Goal: Task Accomplishment & Management: Manage account settings

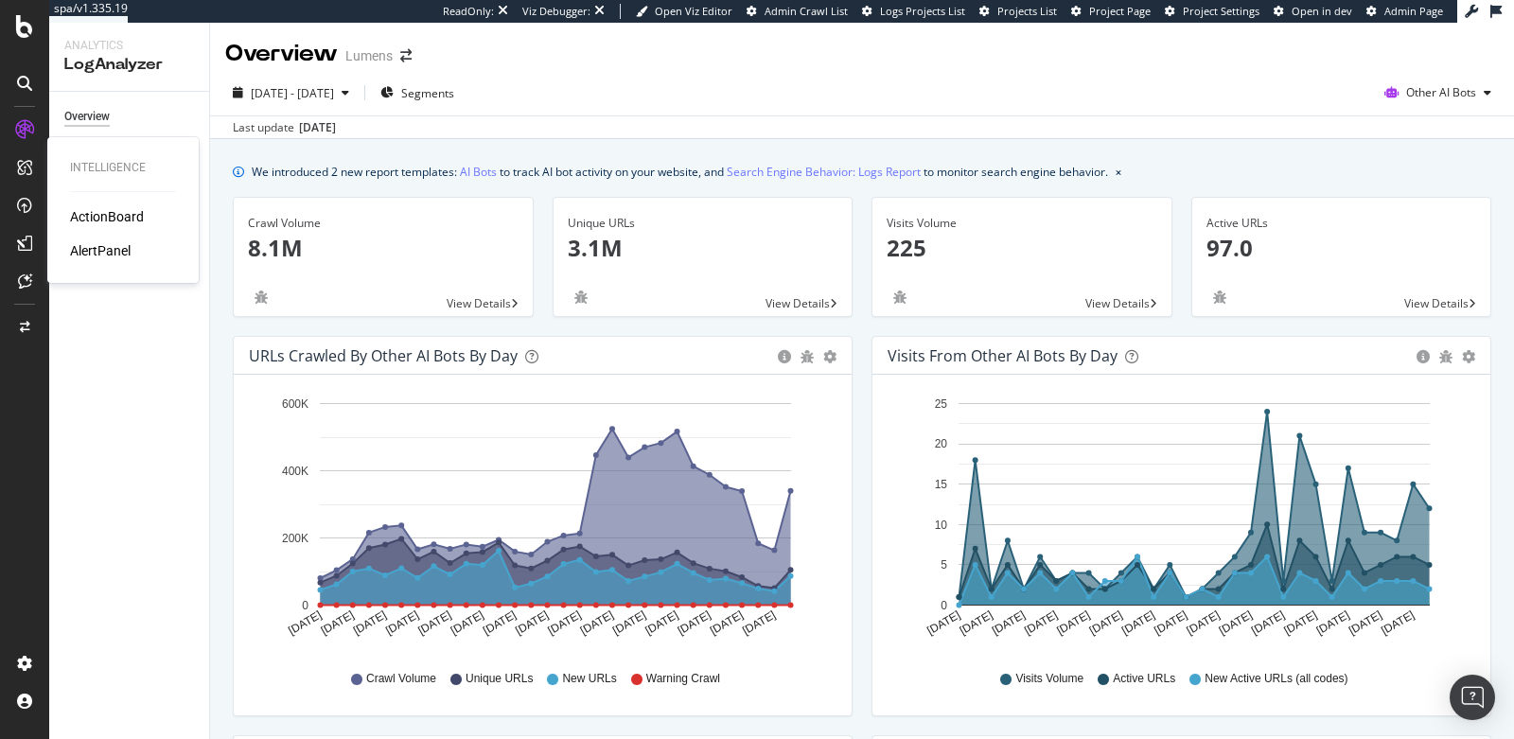
click at [85, 252] on div "AlertPanel" at bounding box center [100, 250] width 61 height 19
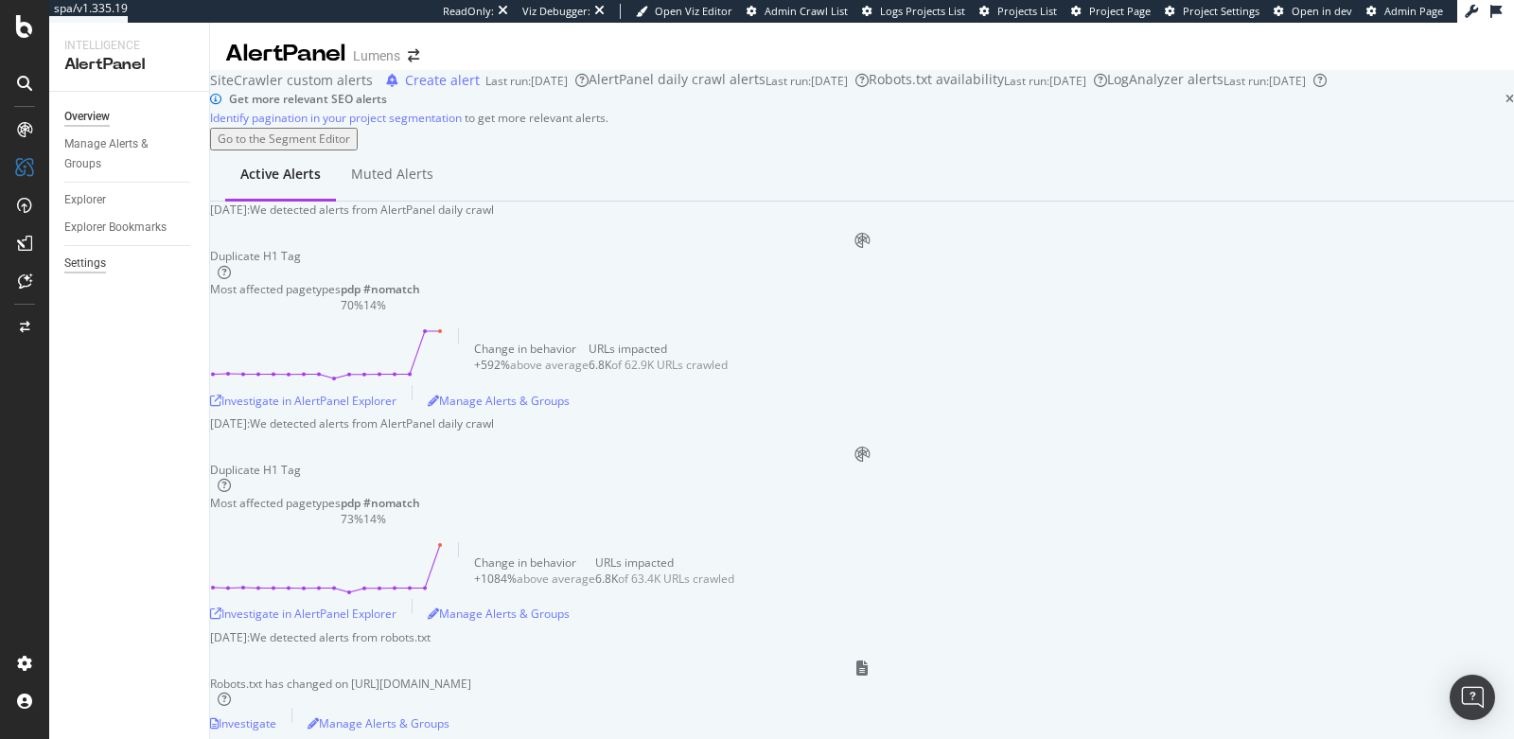
click at [76, 267] on div "Settings" at bounding box center [85, 264] width 42 height 20
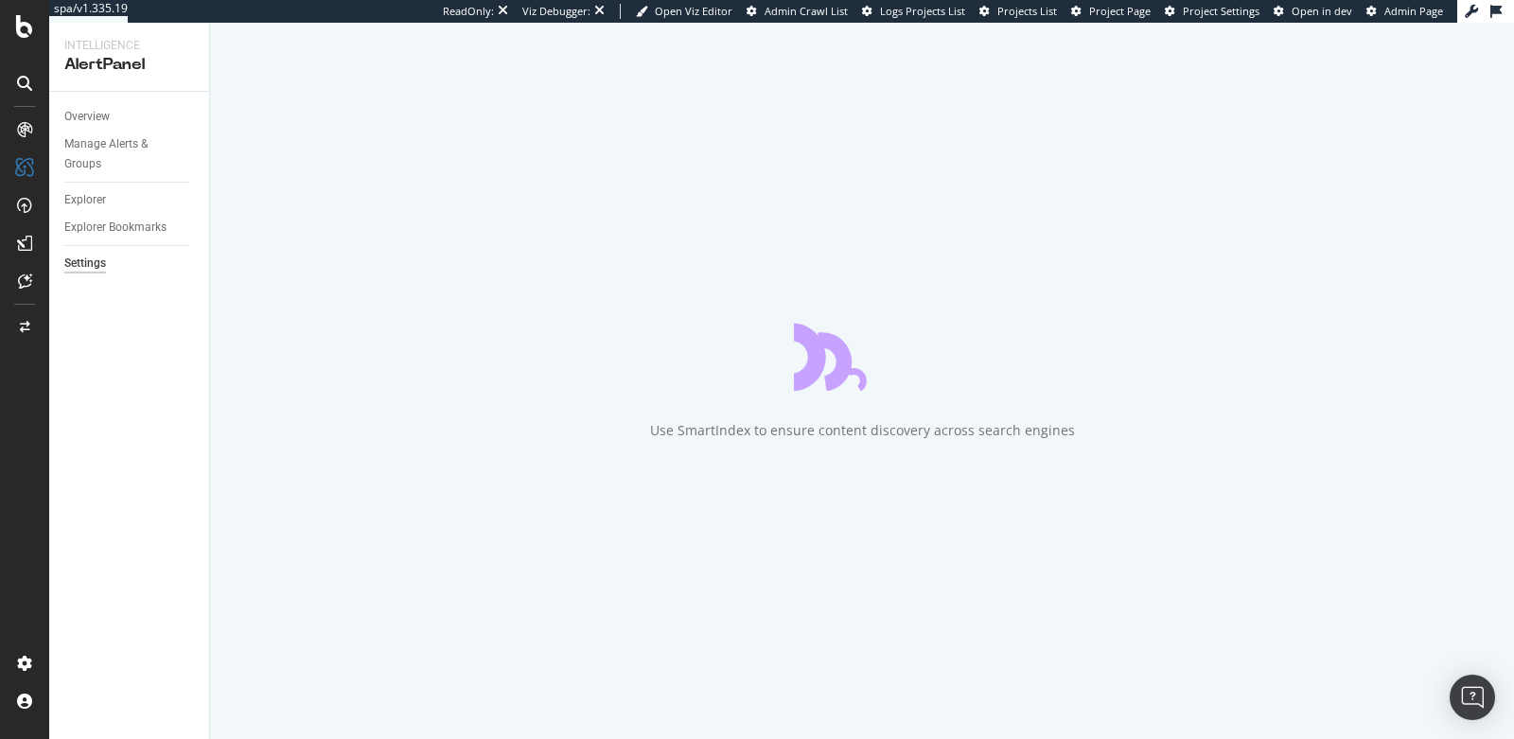
select select "02"
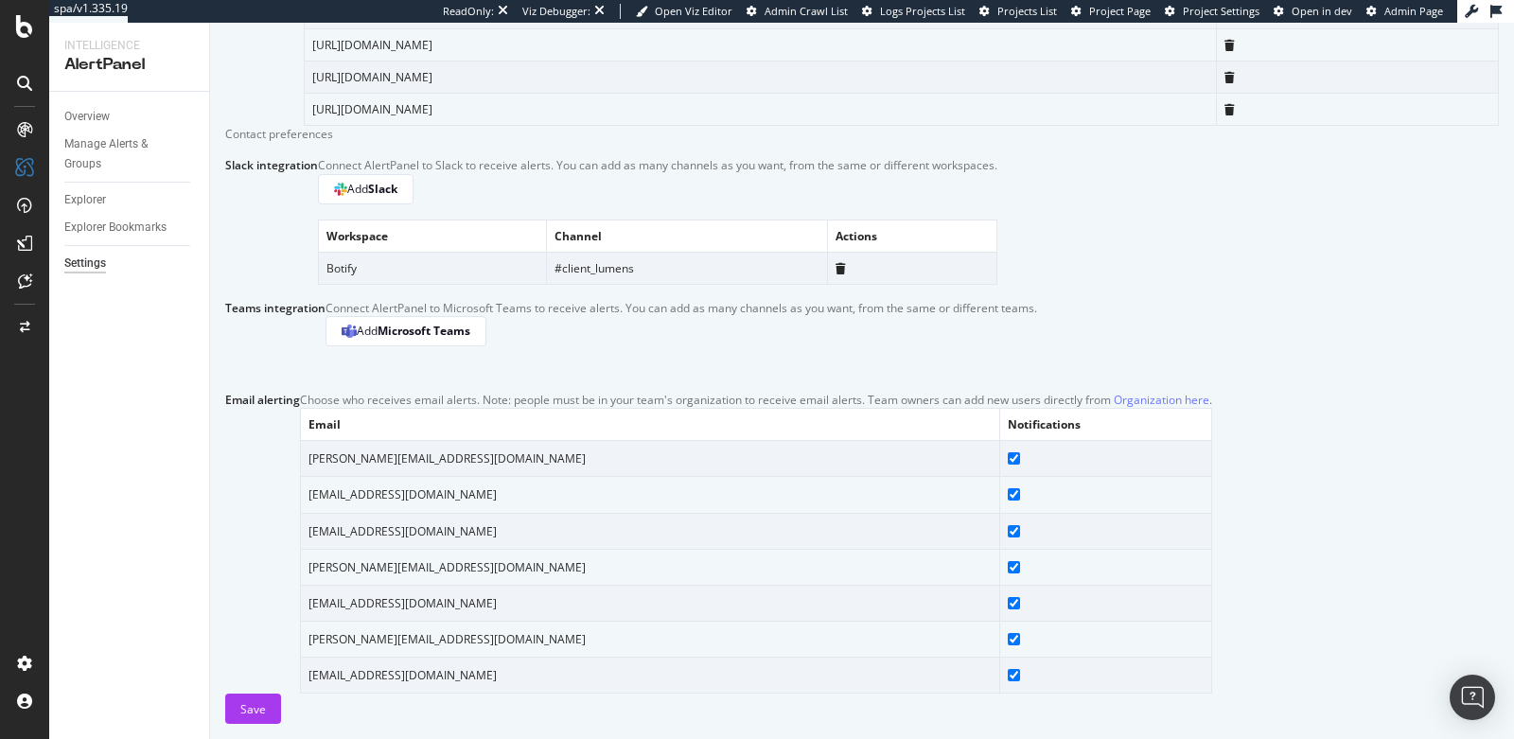
scroll to position [1170, 0]
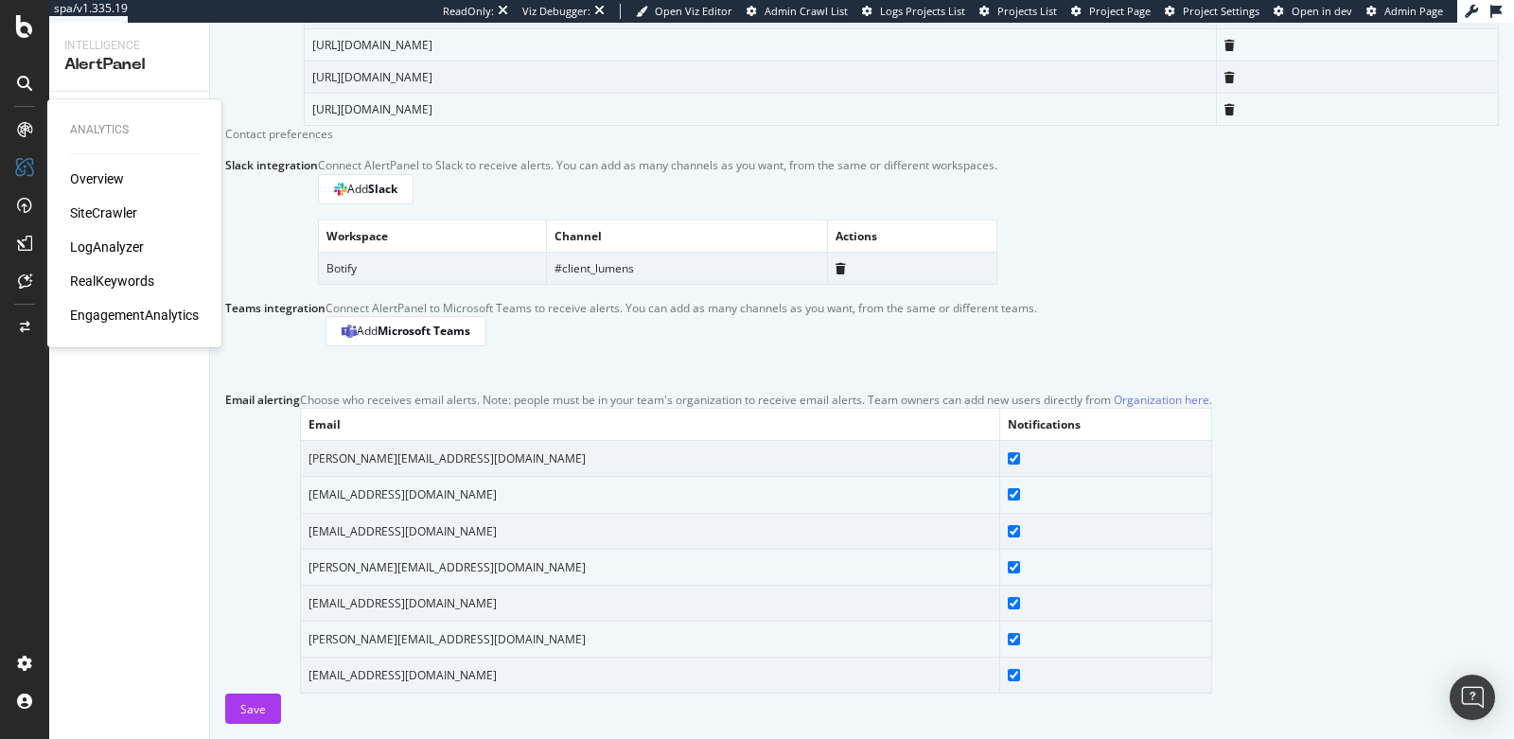
click at [97, 211] on div "SiteCrawler" at bounding box center [103, 212] width 67 height 19
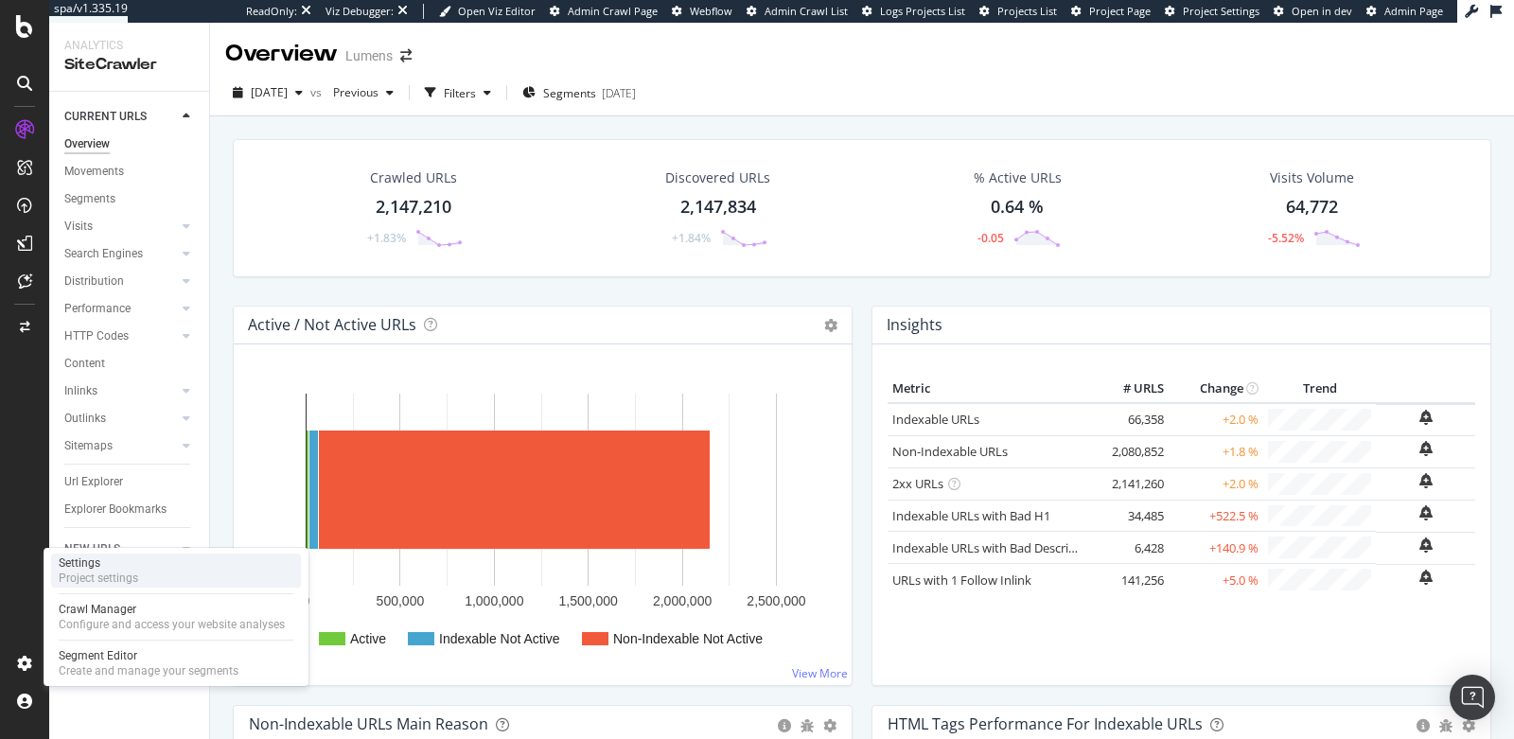
click at [101, 575] on div "Project settings" at bounding box center [98, 578] width 79 height 15
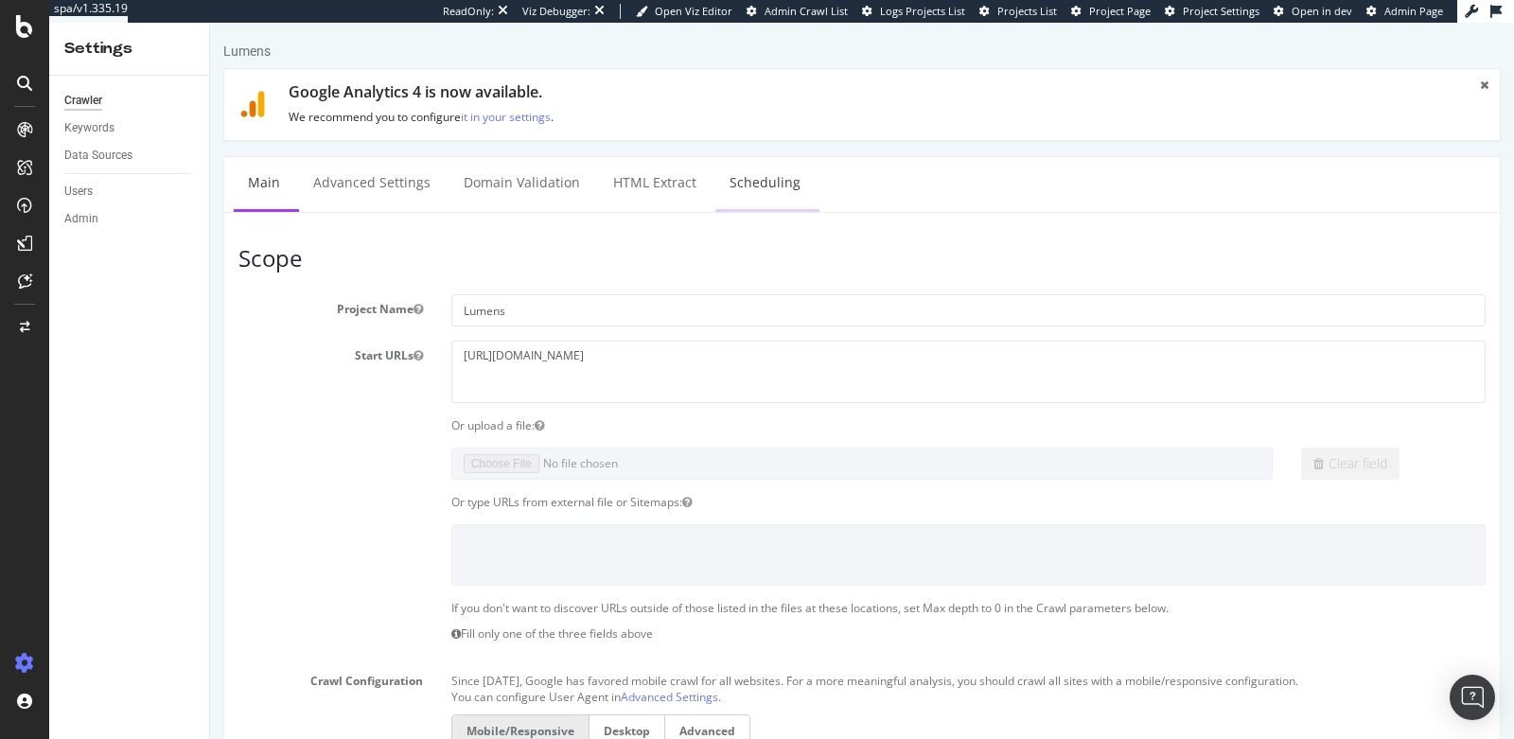
click at [728, 186] on link "Scheduling" at bounding box center [764, 183] width 99 height 52
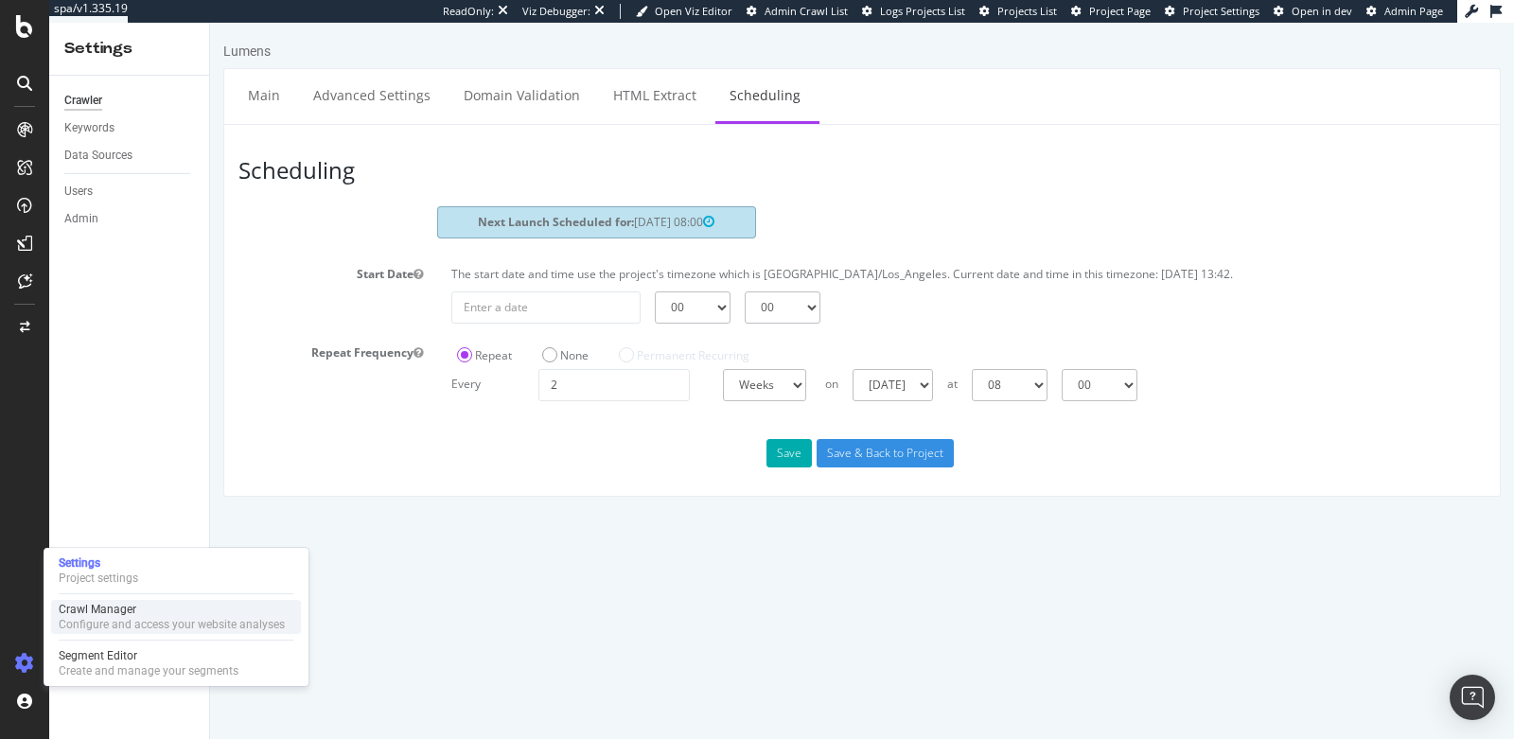
click at [104, 619] on div "Configure and access your website analyses" at bounding box center [172, 624] width 226 height 15
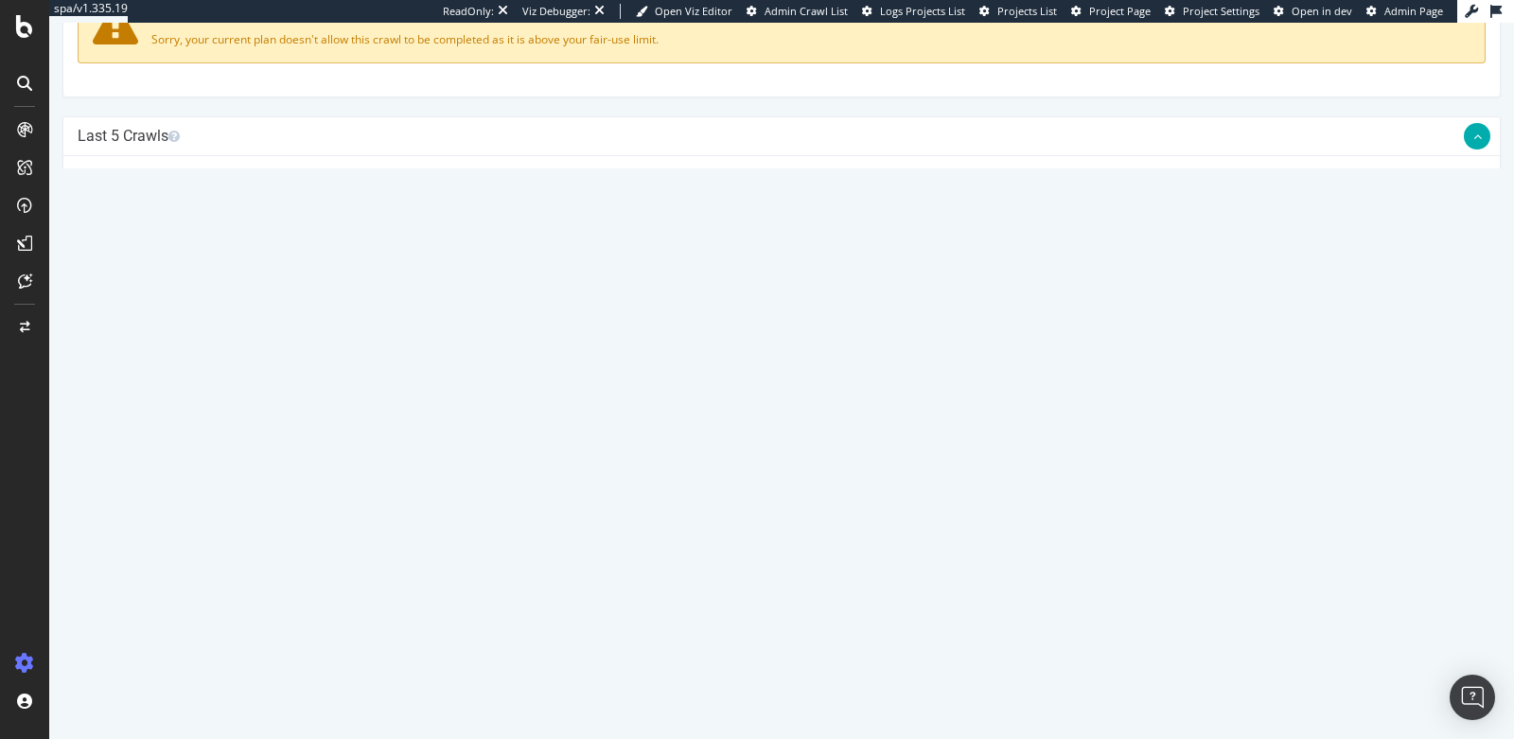
scroll to position [569, 0]
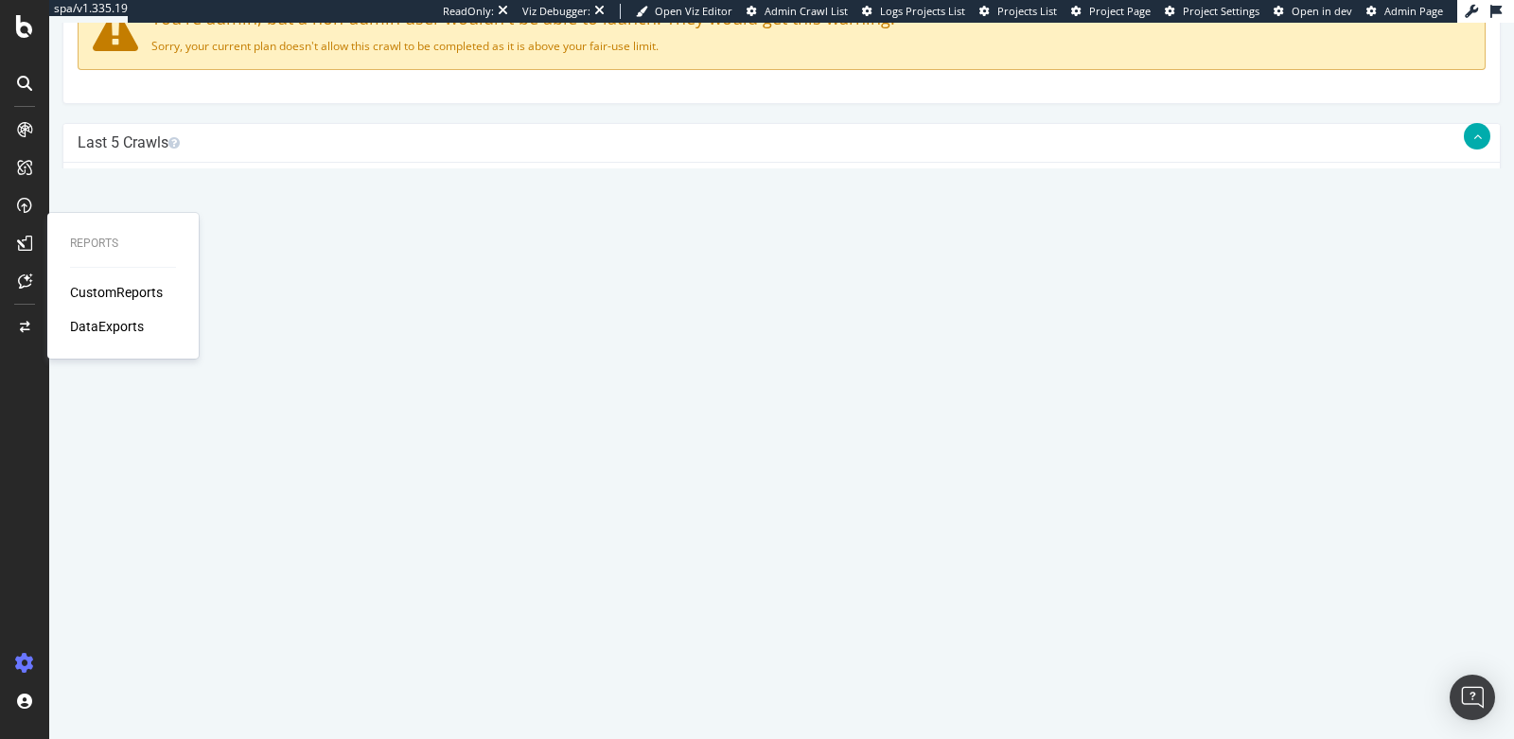
click at [109, 290] on div "CustomReports" at bounding box center [116, 292] width 93 height 19
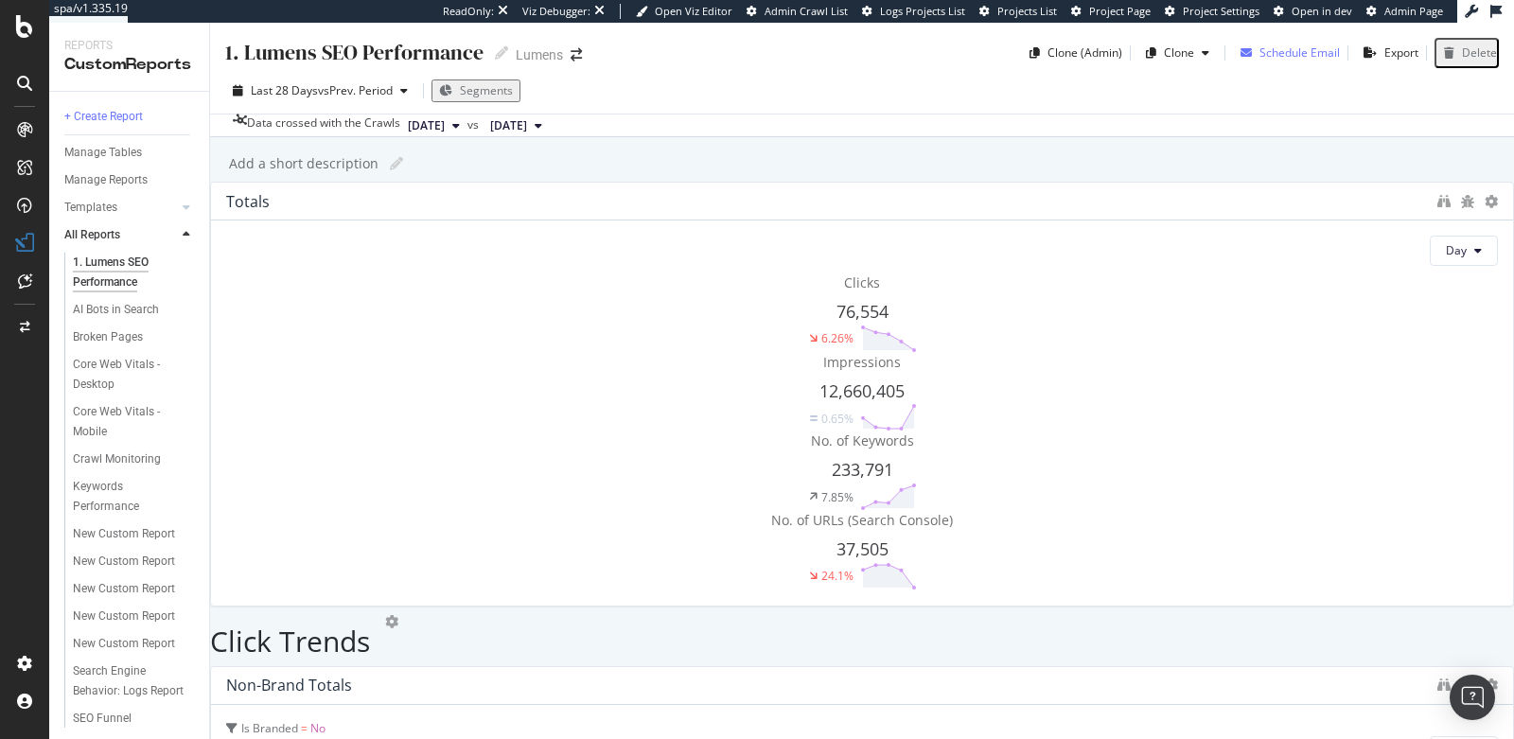
click at [1276, 53] on div "Schedule Email" at bounding box center [1299, 52] width 80 height 16
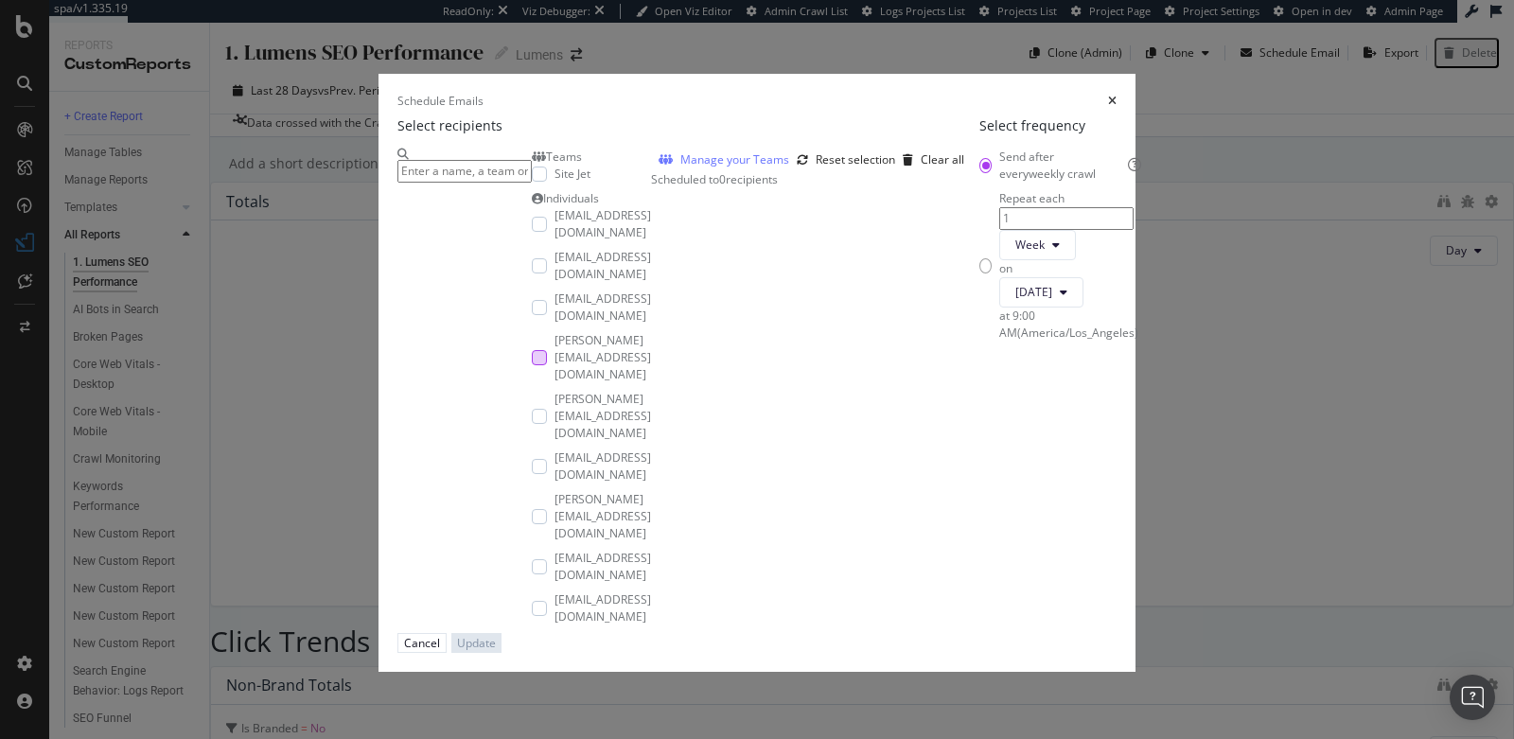
scroll to position [129, 0]
click at [1369, 402] on div "Schedule Emails Select recipients Teams Site Jet Individuals [EMAIL_ADDRESS][DO…" at bounding box center [757, 369] width 1514 height 739
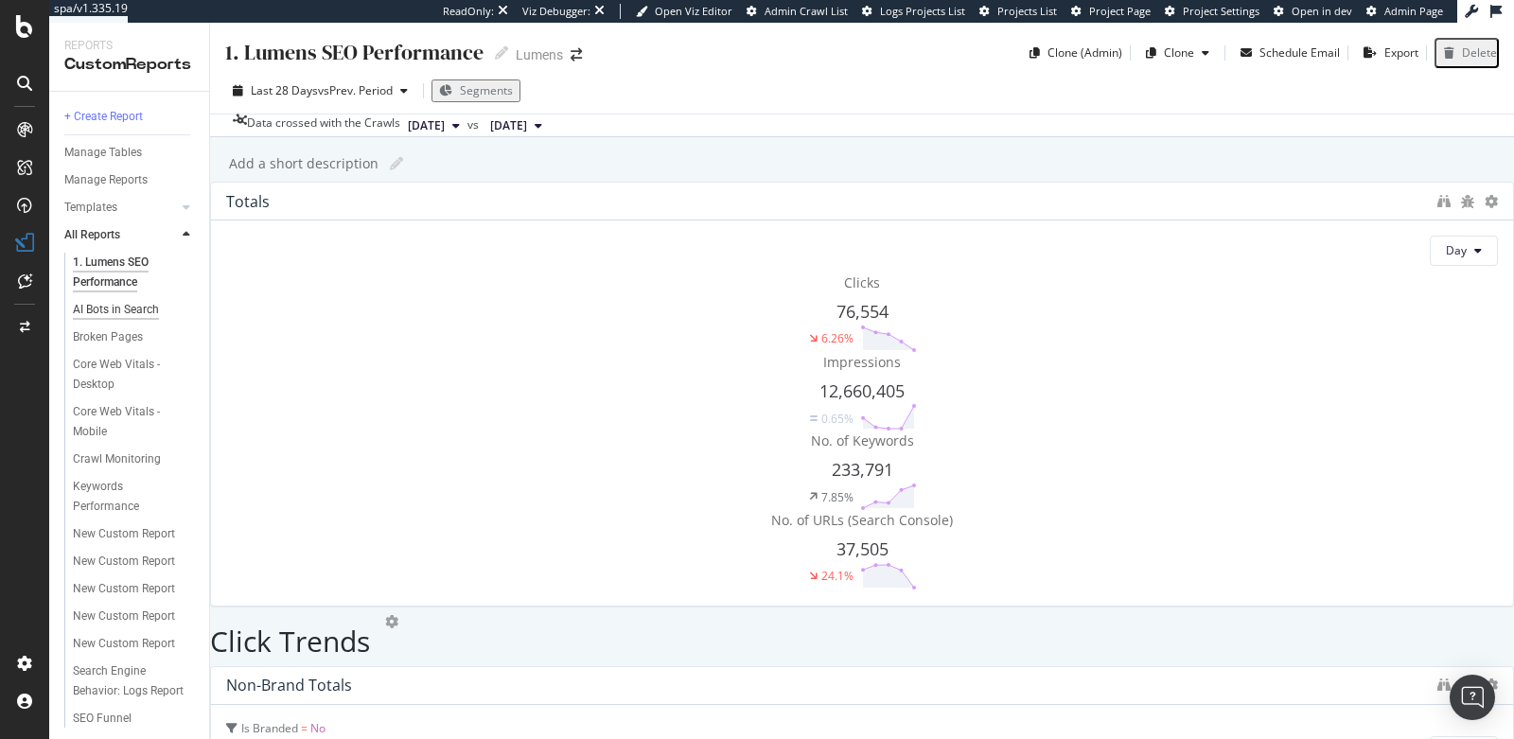
click at [107, 309] on div "AI Bots in Search" at bounding box center [116, 310] width 86 height 20
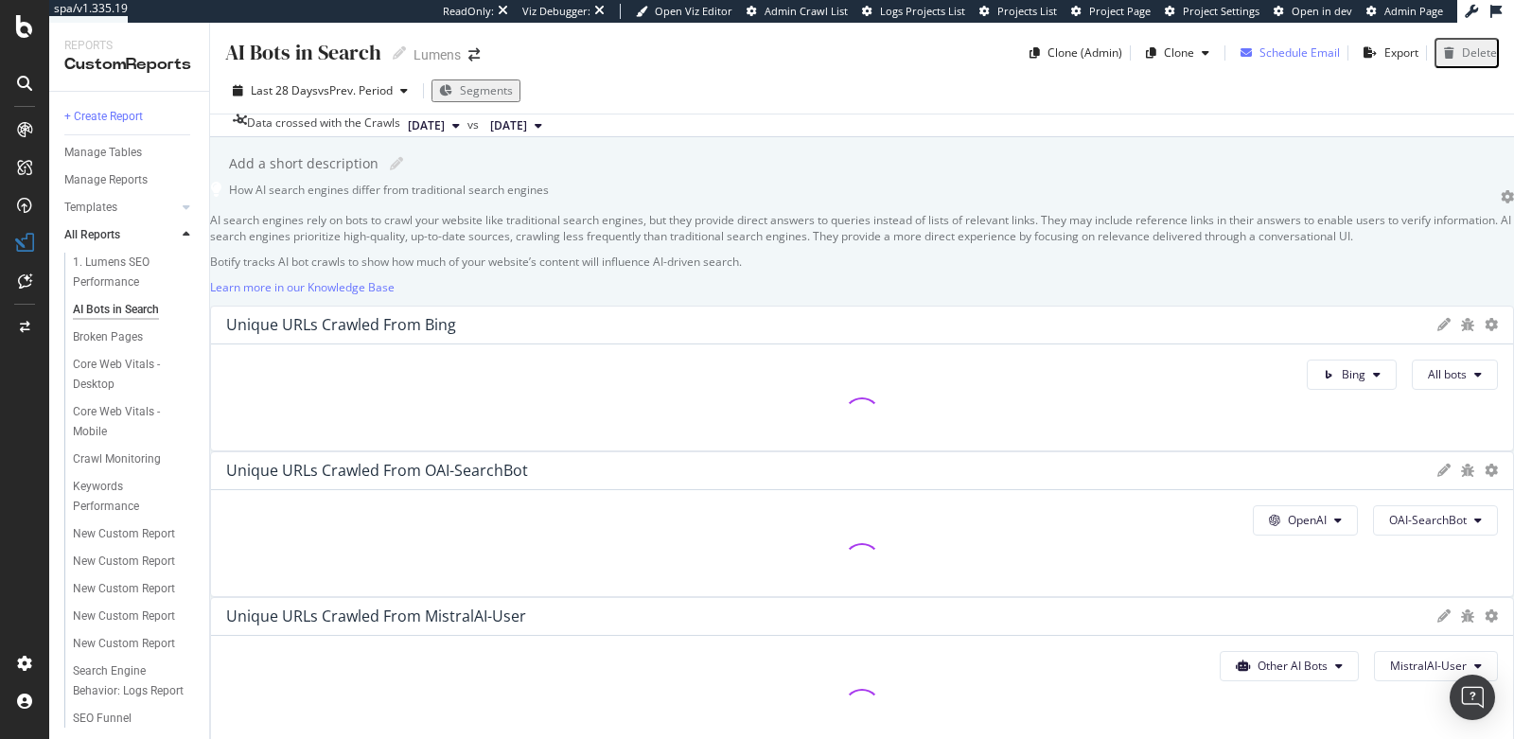
click at [1311, 54] on div "Schedule Email" at bounding box center [1299, 52] width 80 height 16
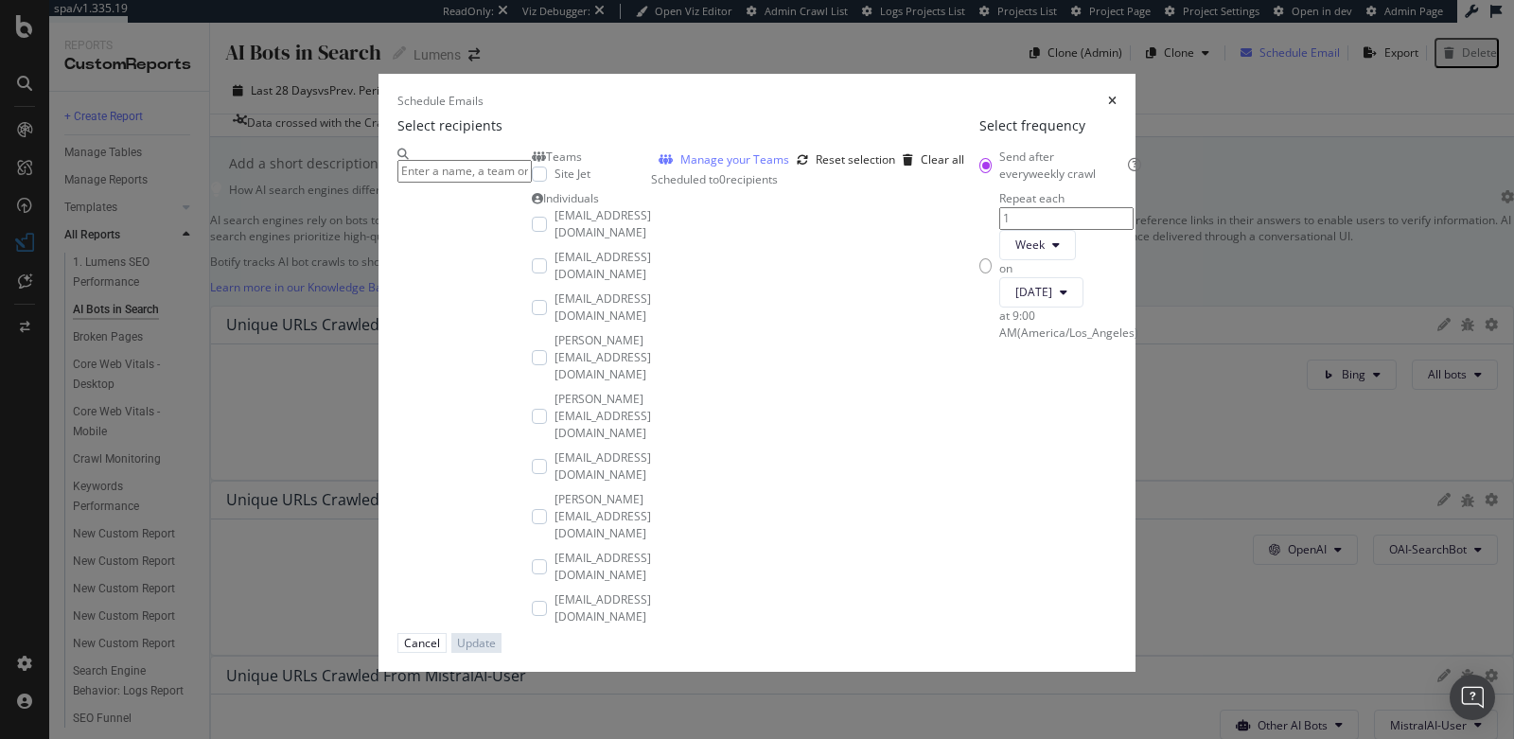
scroll to position [129, 0]
click at [1117, 93] on div "times" at bounding box center [1112, 101] width 9 height 16
click at [1219, 85] on div "Last 28 Days vs Prev. Period Segments" at bounding box center [862, 95] width 1304 height 38
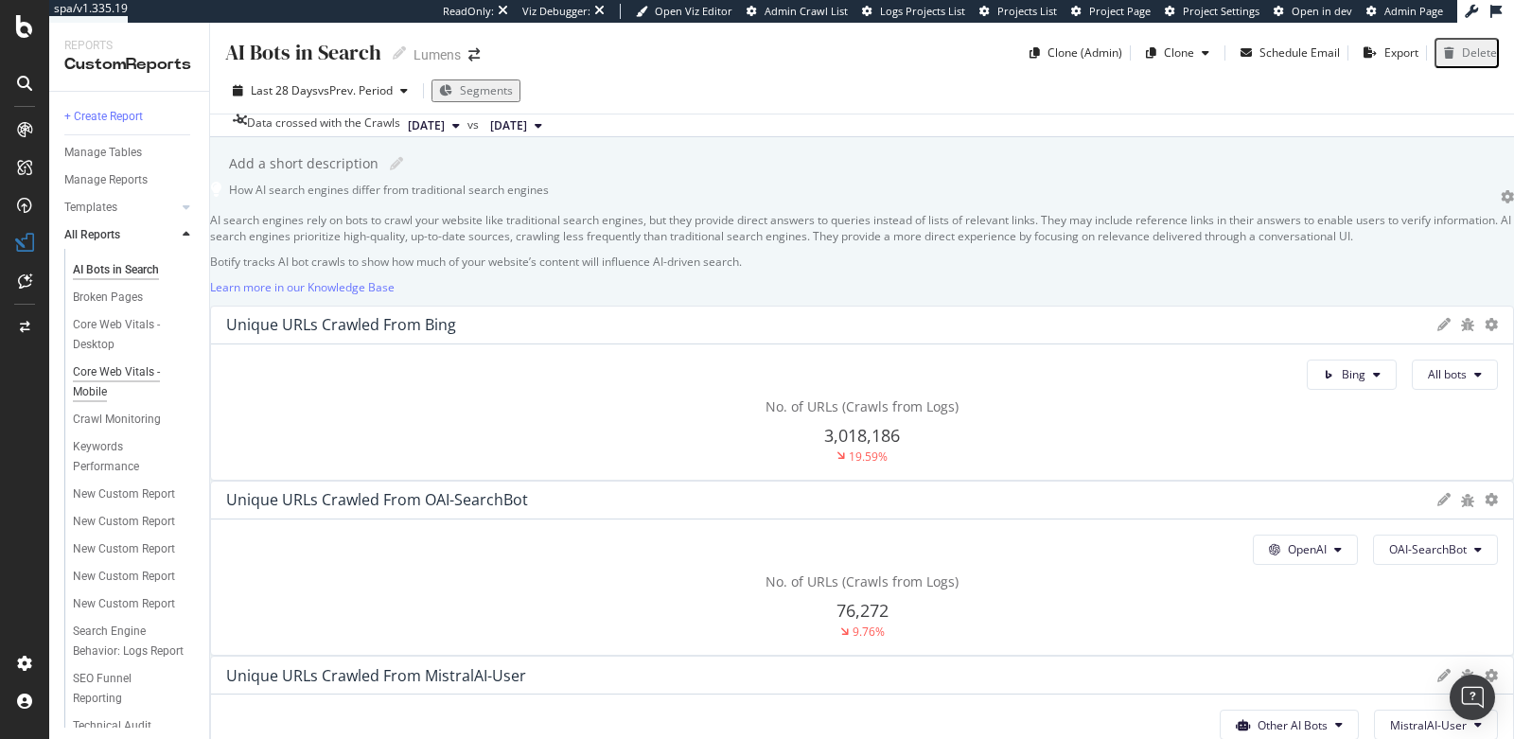
scroll to position [13, 0]
click at [133, 325] on div "Broken Pages" at bounding box center [108, 324] width 70 height 20
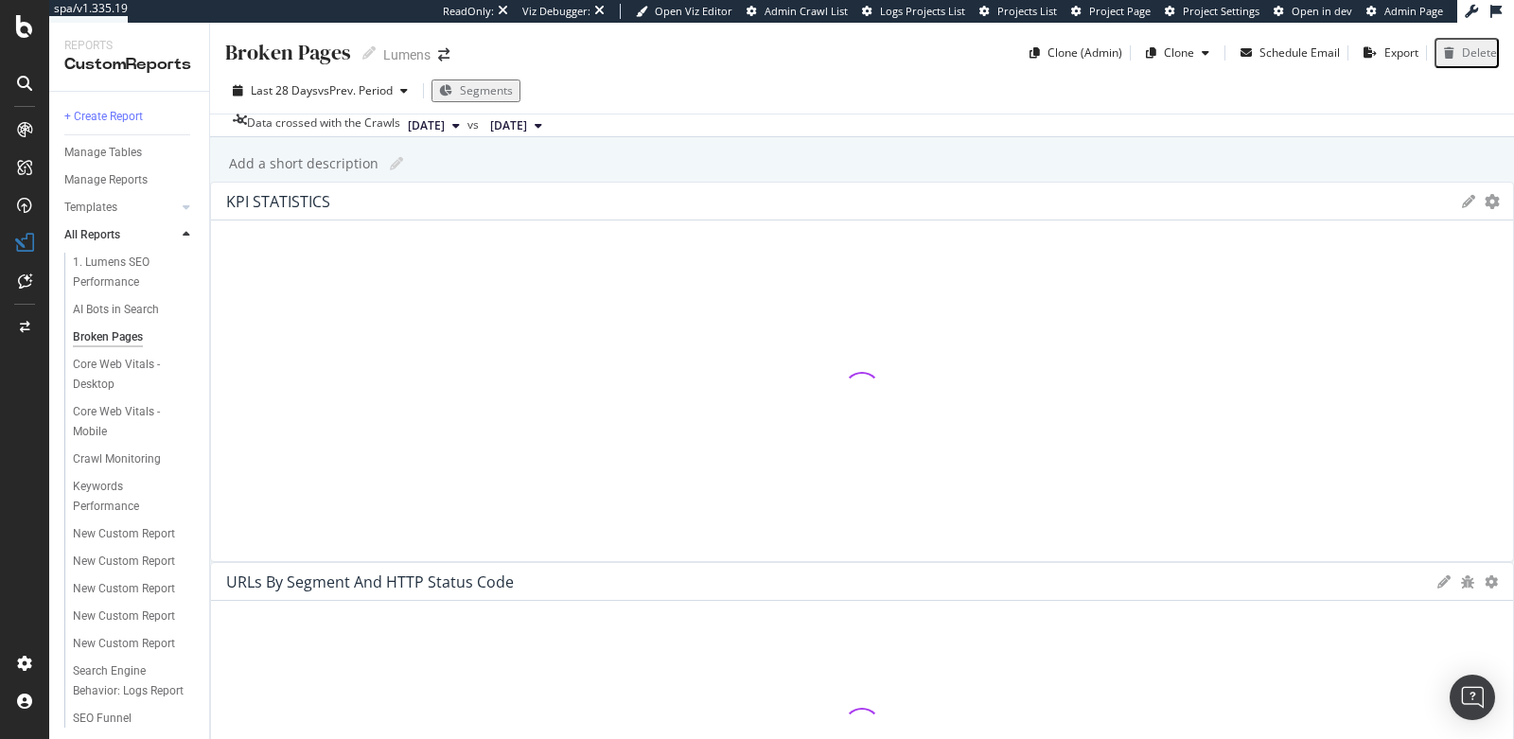
click at [9, 738] on icon "close toast" at bounding box center [4, 747] width 9 height 17
click at [1282, 50] on div "Schedule Email" at bounding box center [1299, 52] width 80 height 16
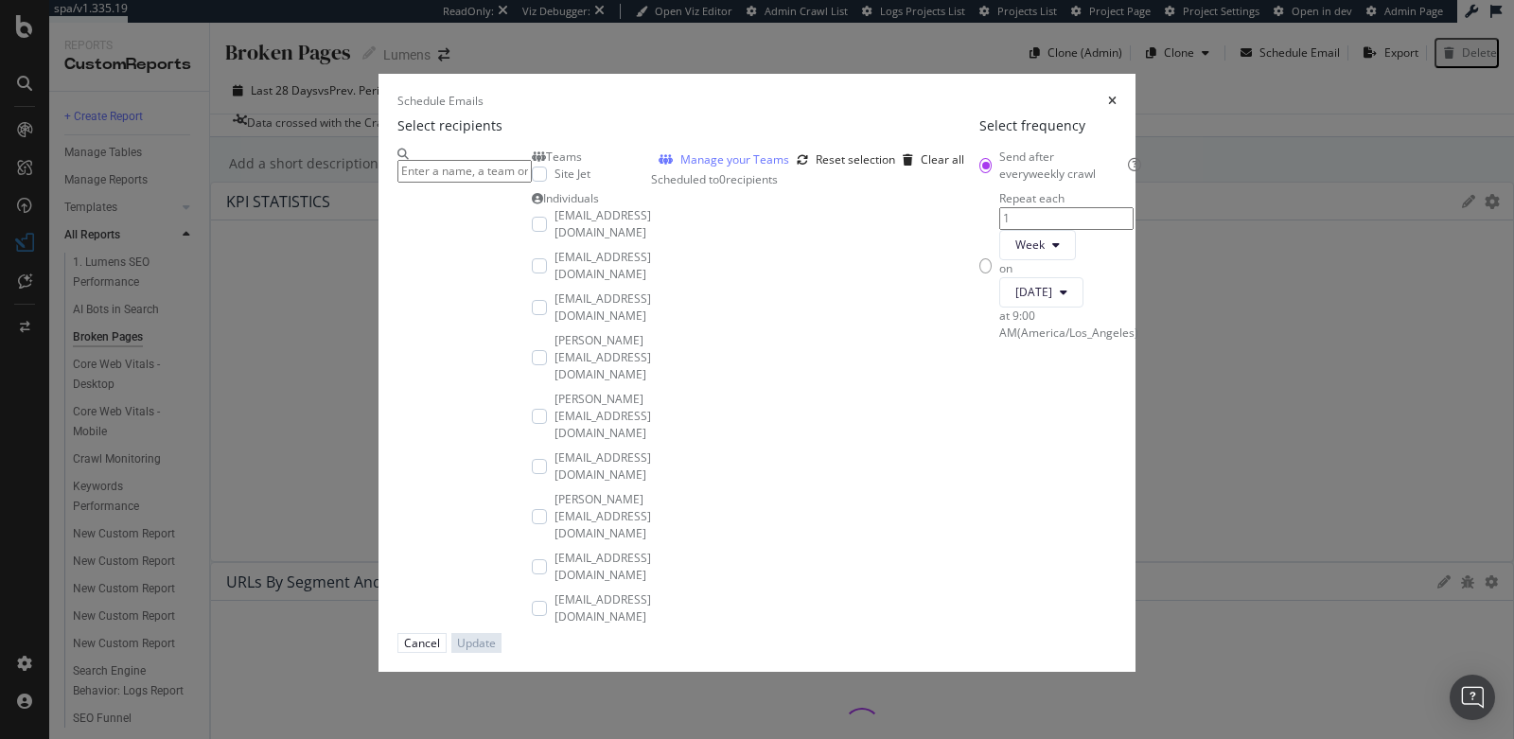
scroll to position [129, 0]
click at [1117, 96] on icon "times" at bounding box center [1112, 101] width 9 height 11
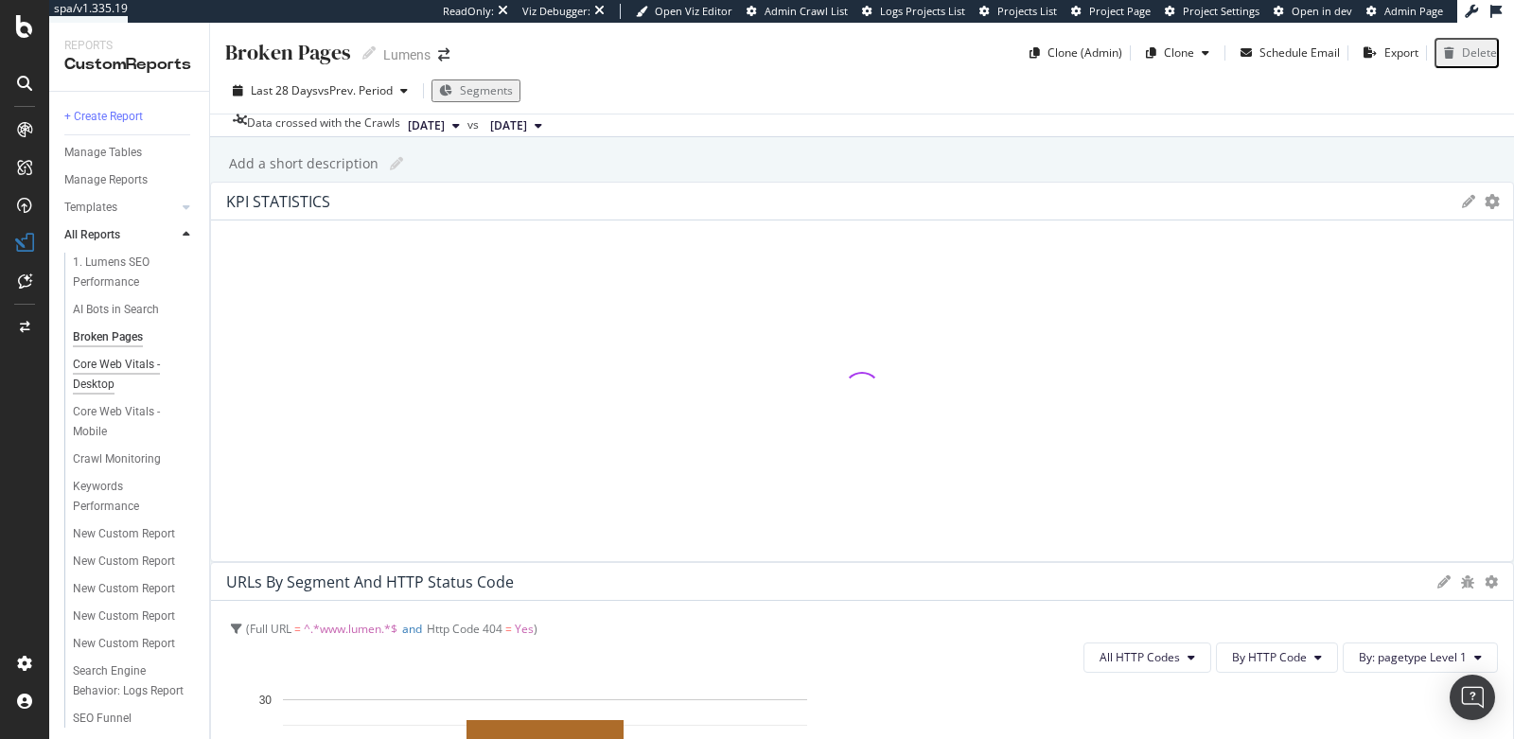
click at [116, 362] on div "Core Web Vitals - Desktop" at bounding box center [127, 375] width 108 height 40
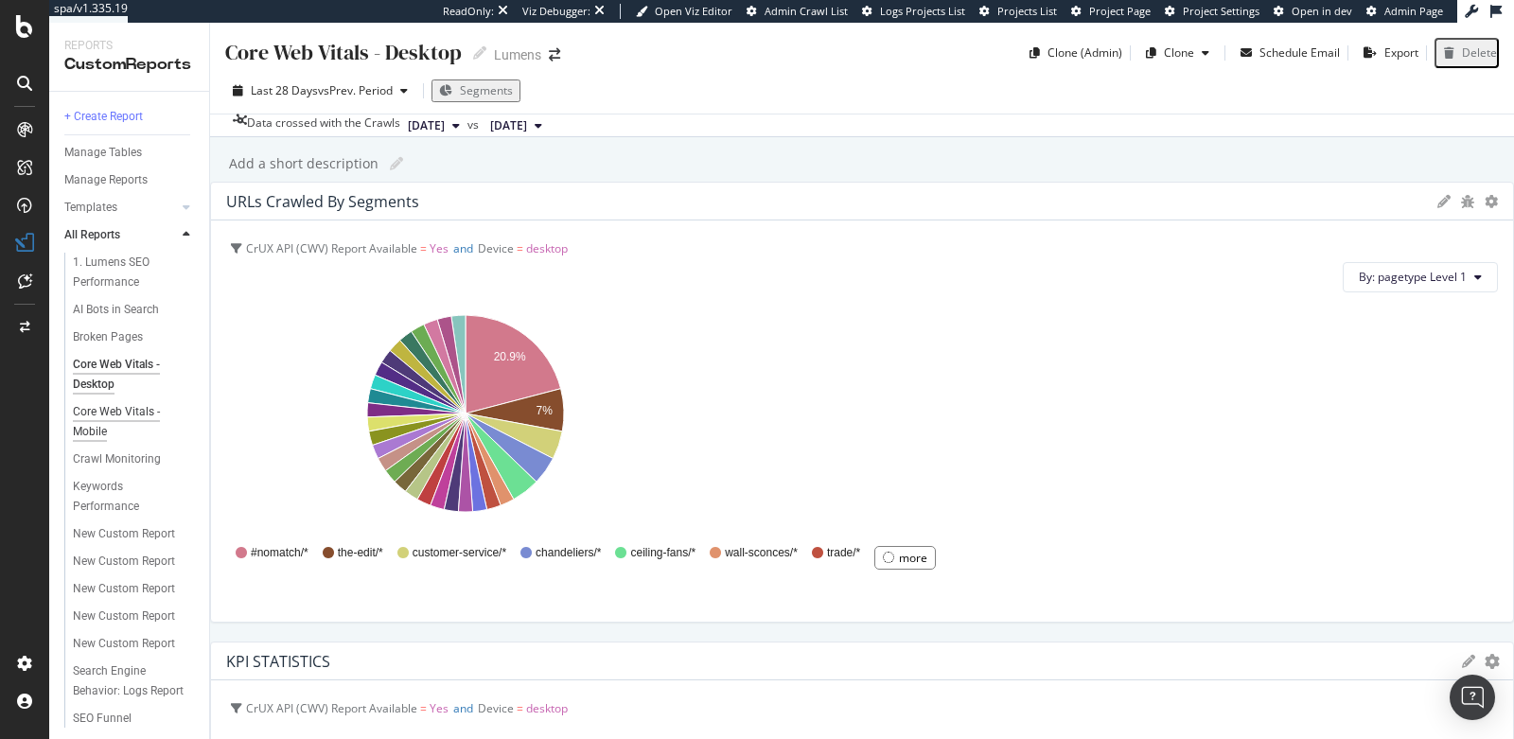
click at [117, 417] on div "Core Web Vitals - Mobile" at bounding box center [126, 422] width 107 height 40
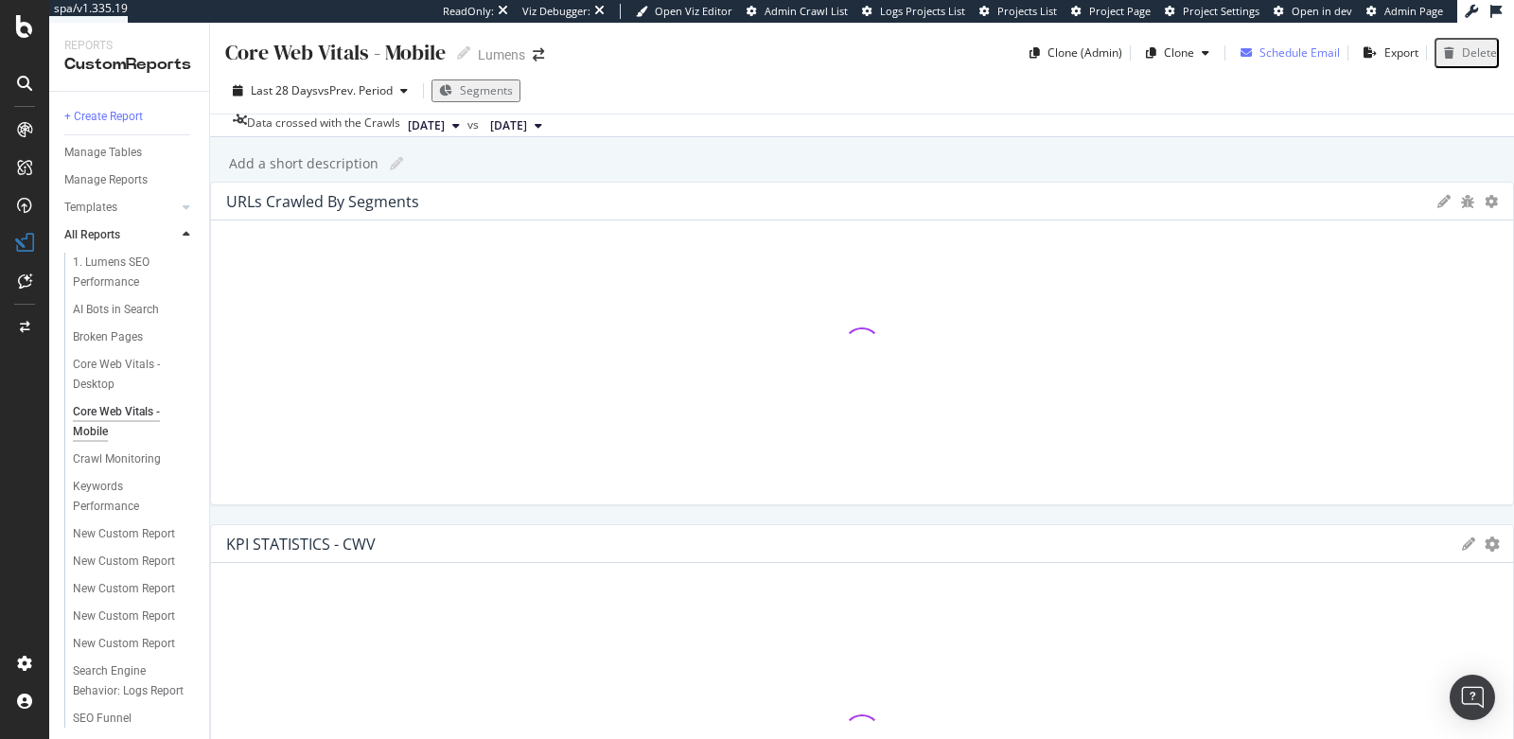
click at [1281, 58] on div "Schedule Email" at bounding box center [1299, 52] width 80 height 16
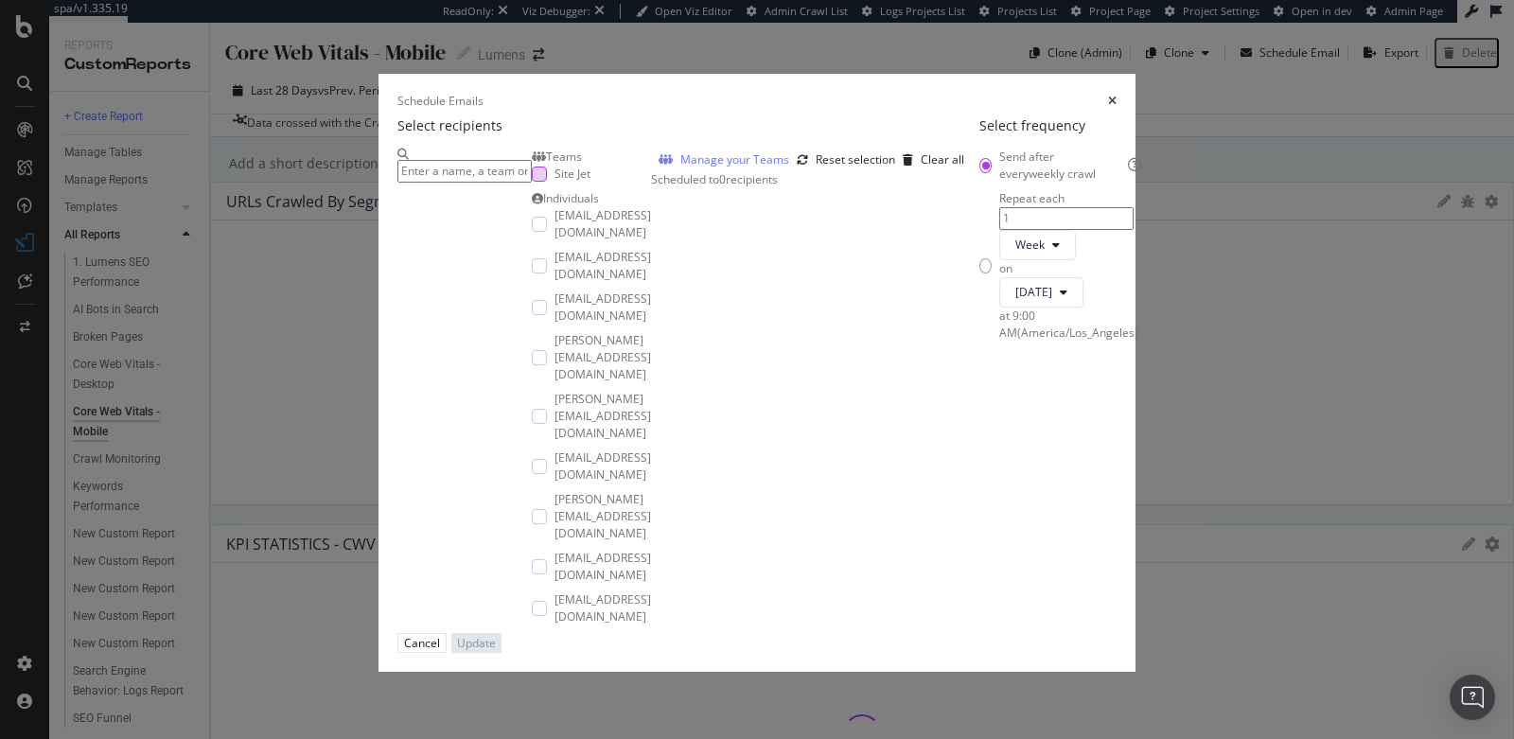
scroll to position [129, 0]
click at [1117, 97] on div "times" at bounding box center [1112, 101] width 9 height 16
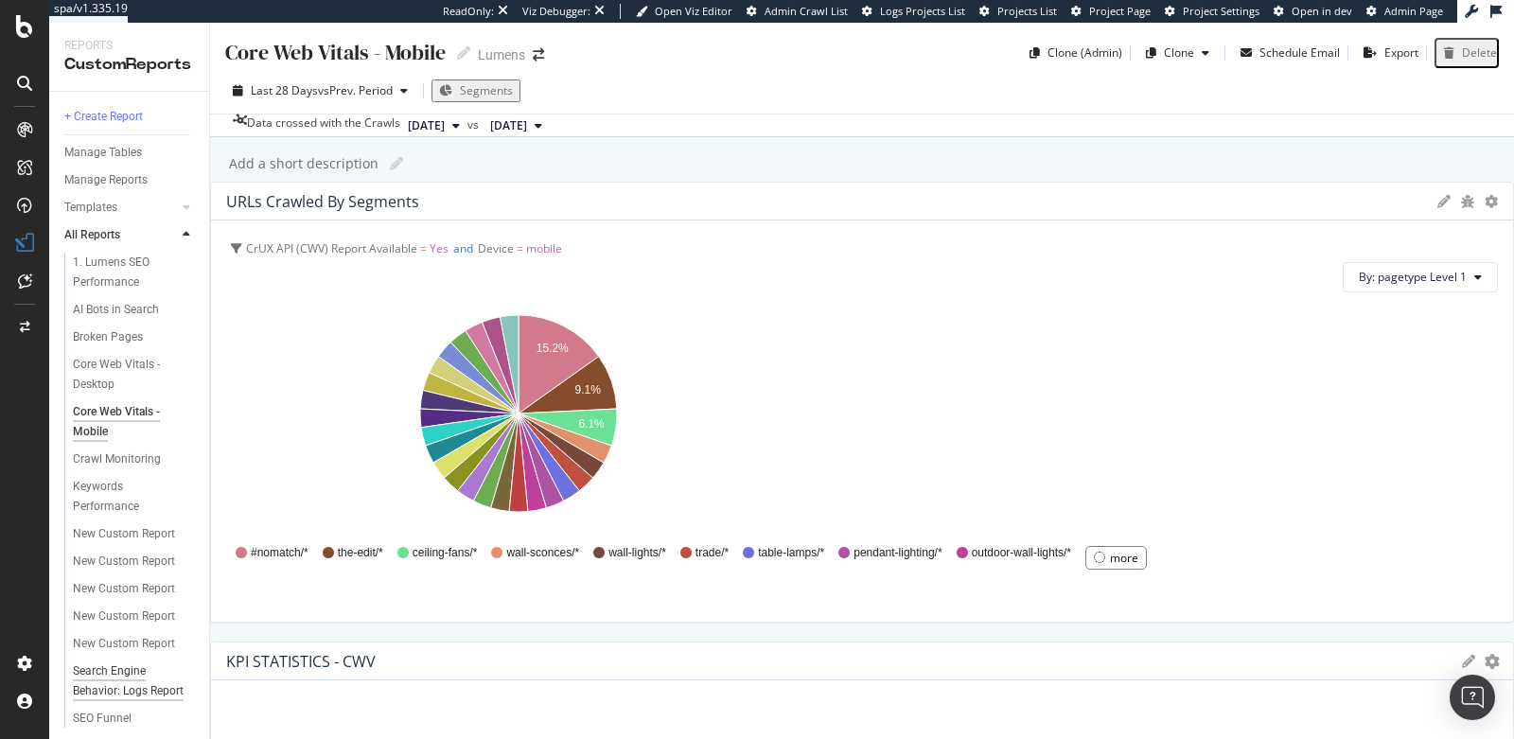
scroll to position [118, 0]
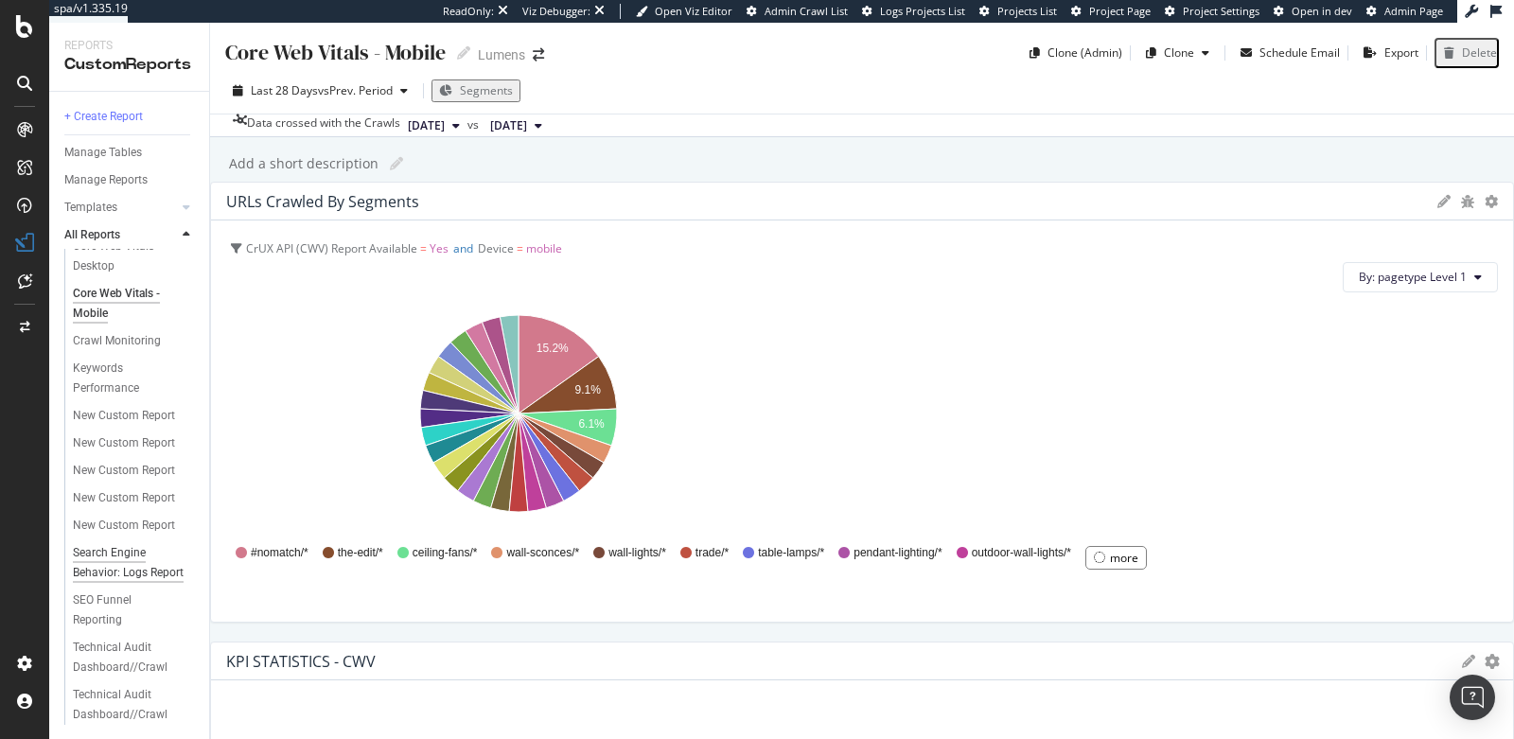
click at [107, 558] on div "Search Engine Behavior: Logs Report" at bounding box center [129, 563] width 112 height 40
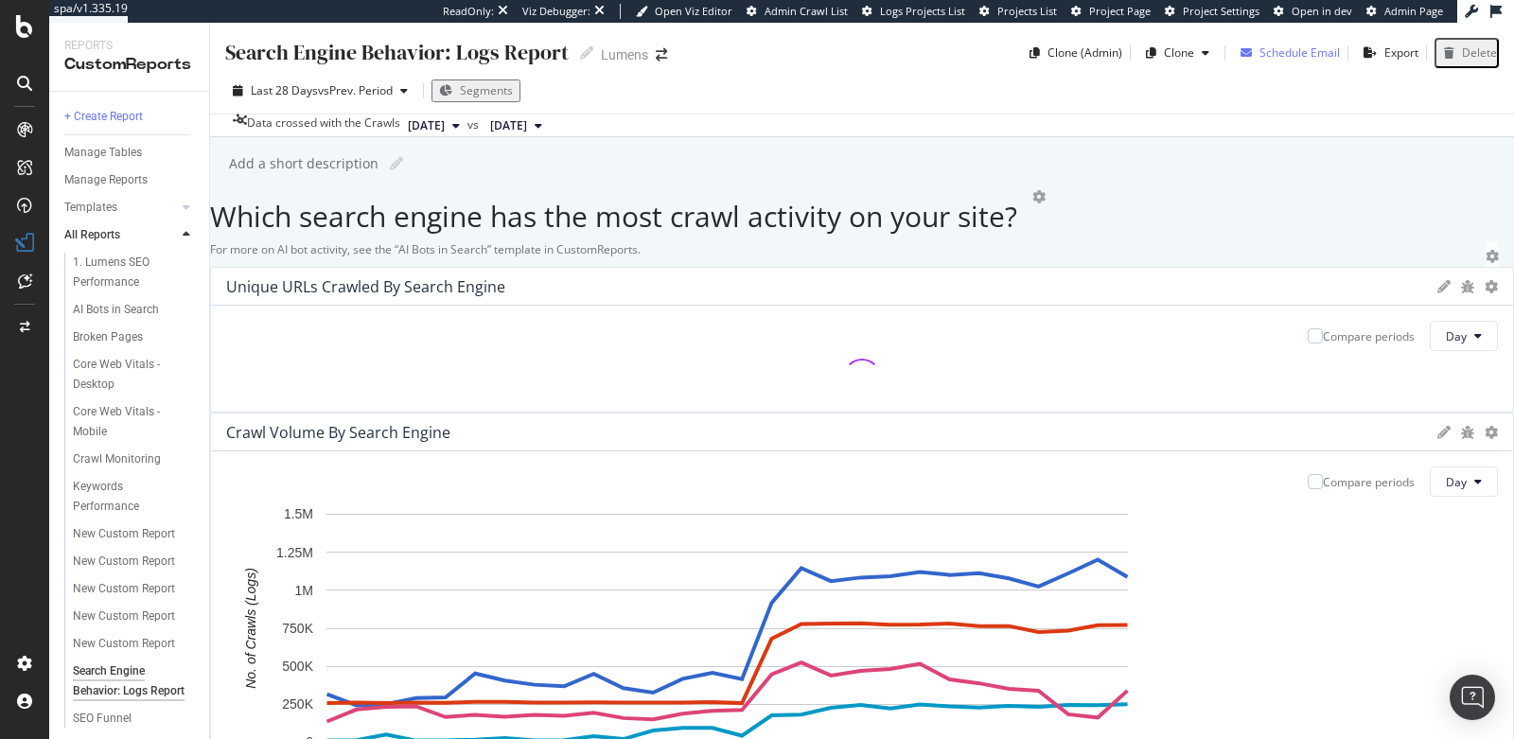
click at [1280, 51] on div "Schedule Email" at bounding box center [1299, 52] width 80 height 16
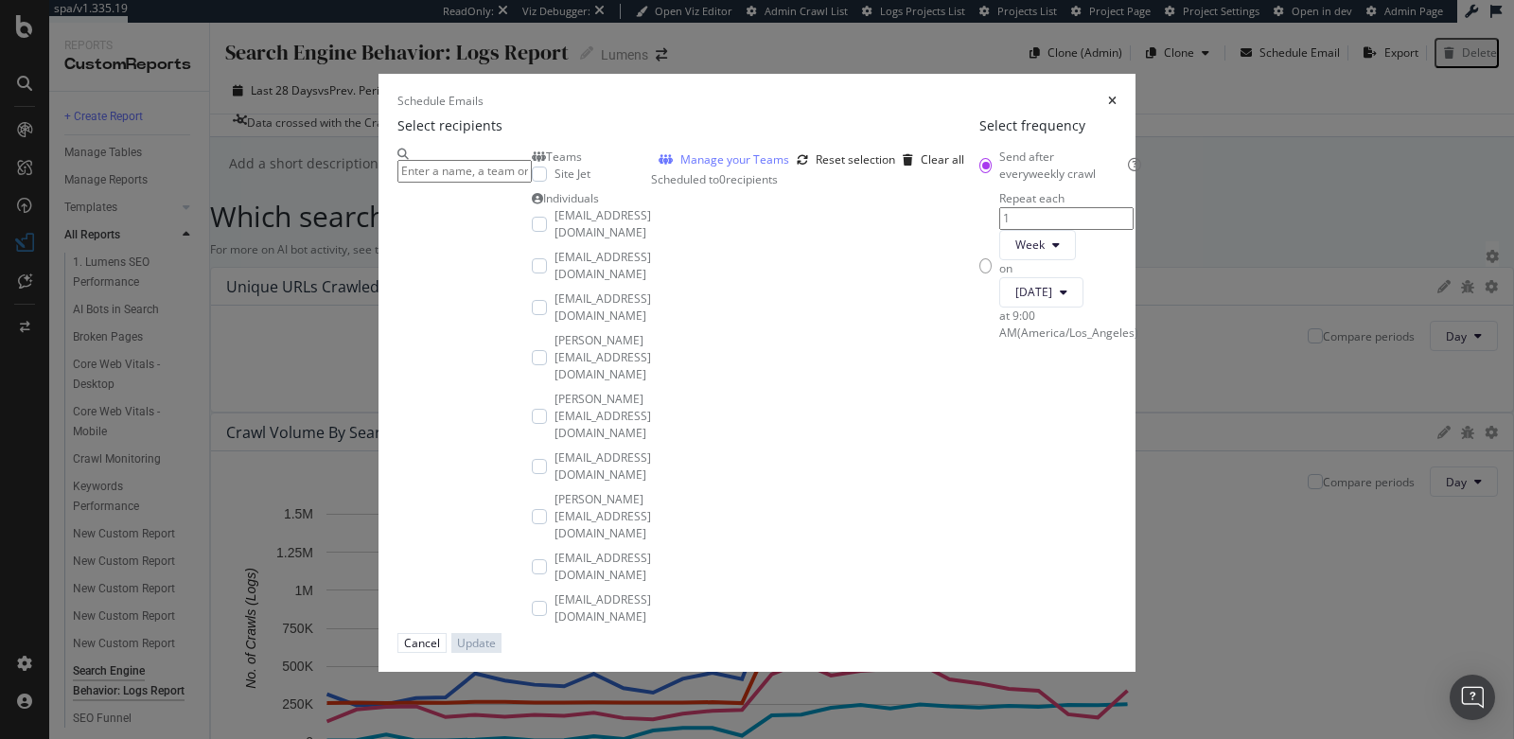
click at [1117, 96] on icon "times" at bounding box center [1112, 101] width 9 height 11
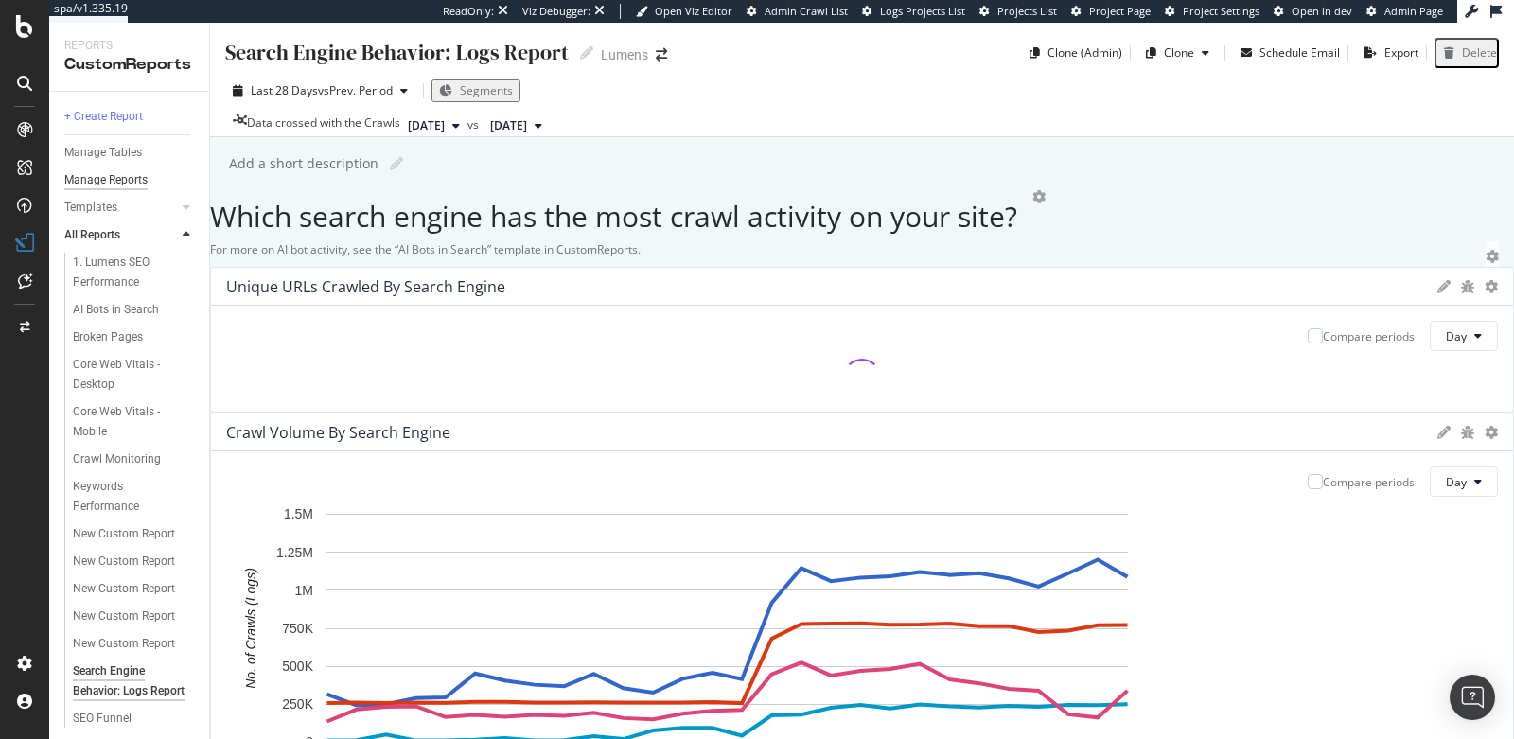
click at [117, 174] on div "Manage Reports" at bounding box center [105, 180] width 83 height 20
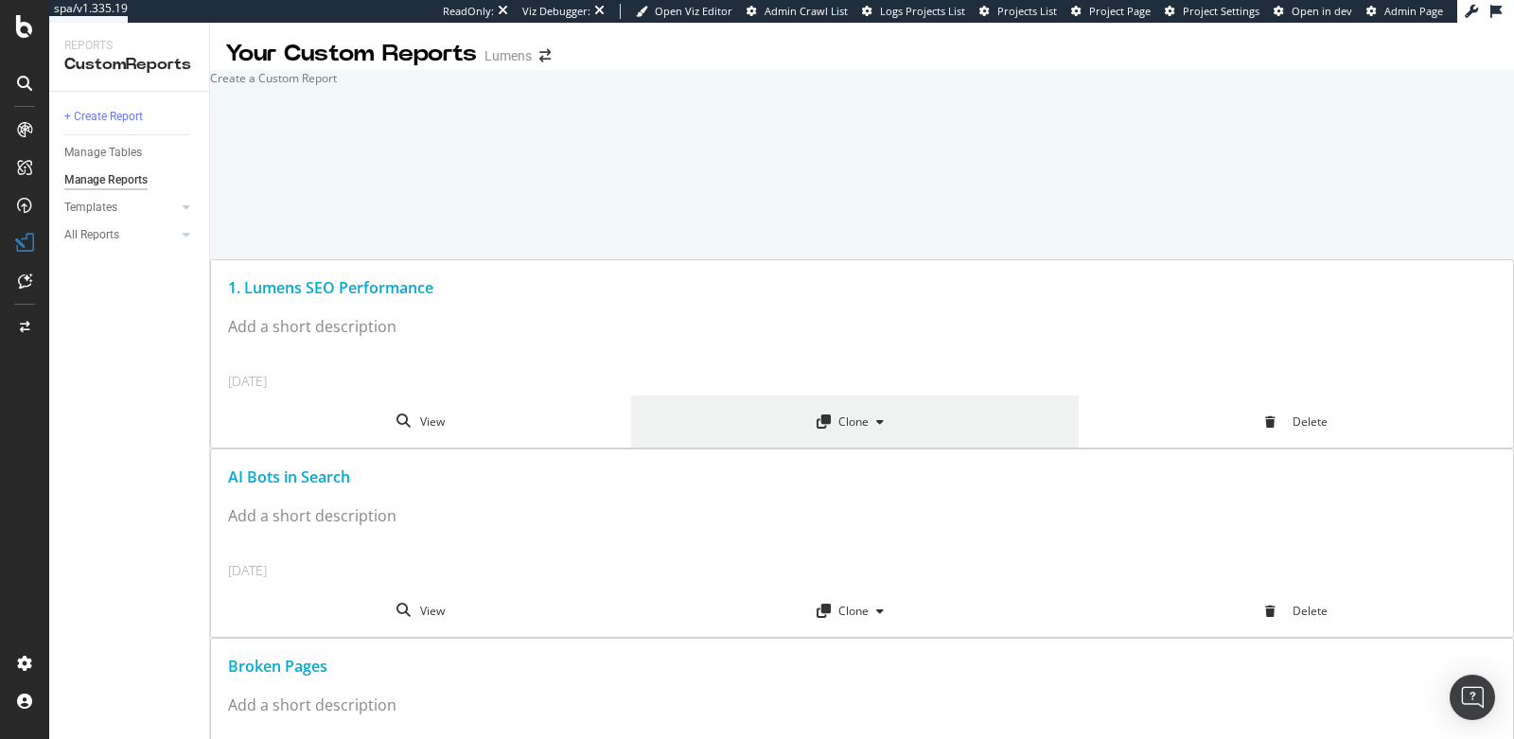
click at [876, 416] on icon at bounding box center [880, 421] width 8 height 11
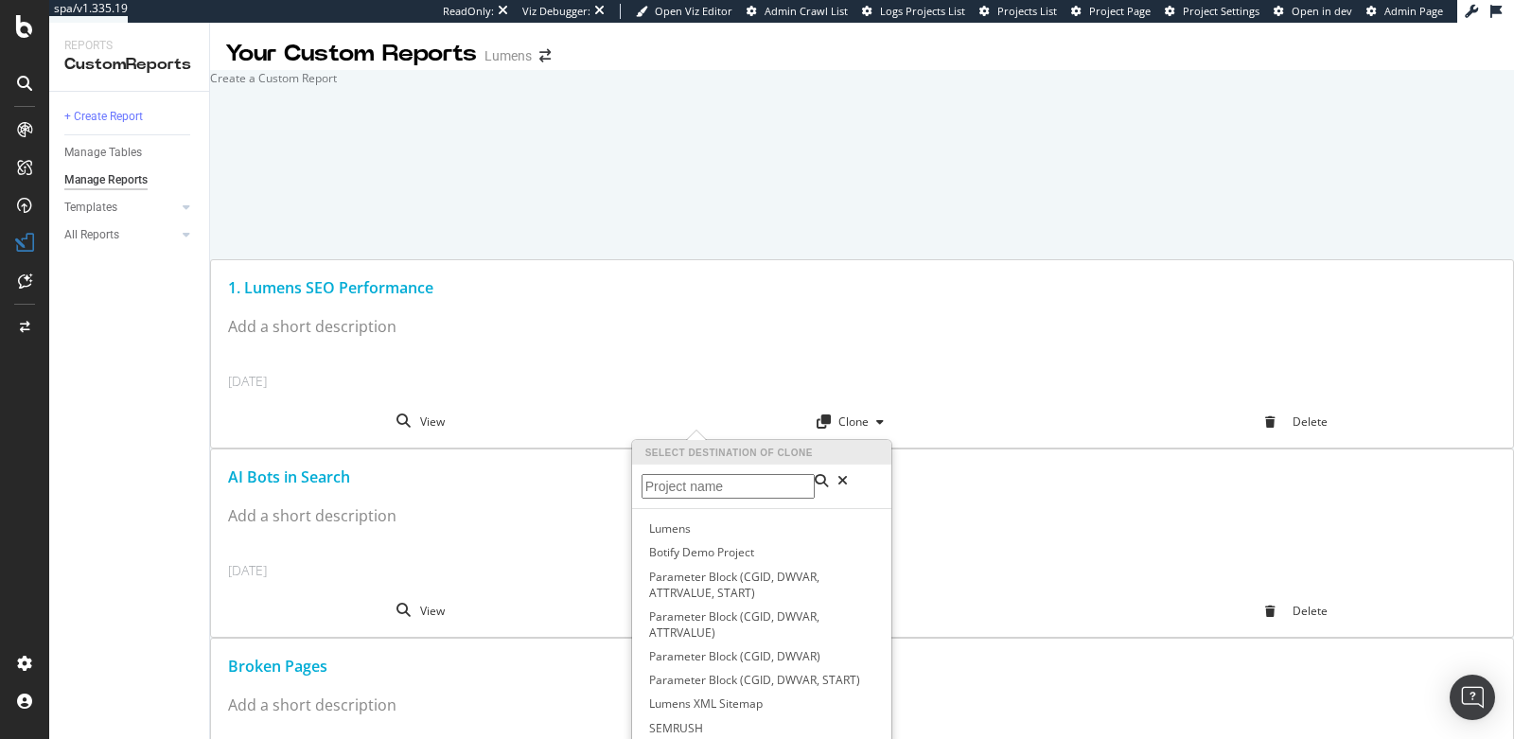
click at [44, 470] on div at bounding box center [24, 381] width 45 height 534
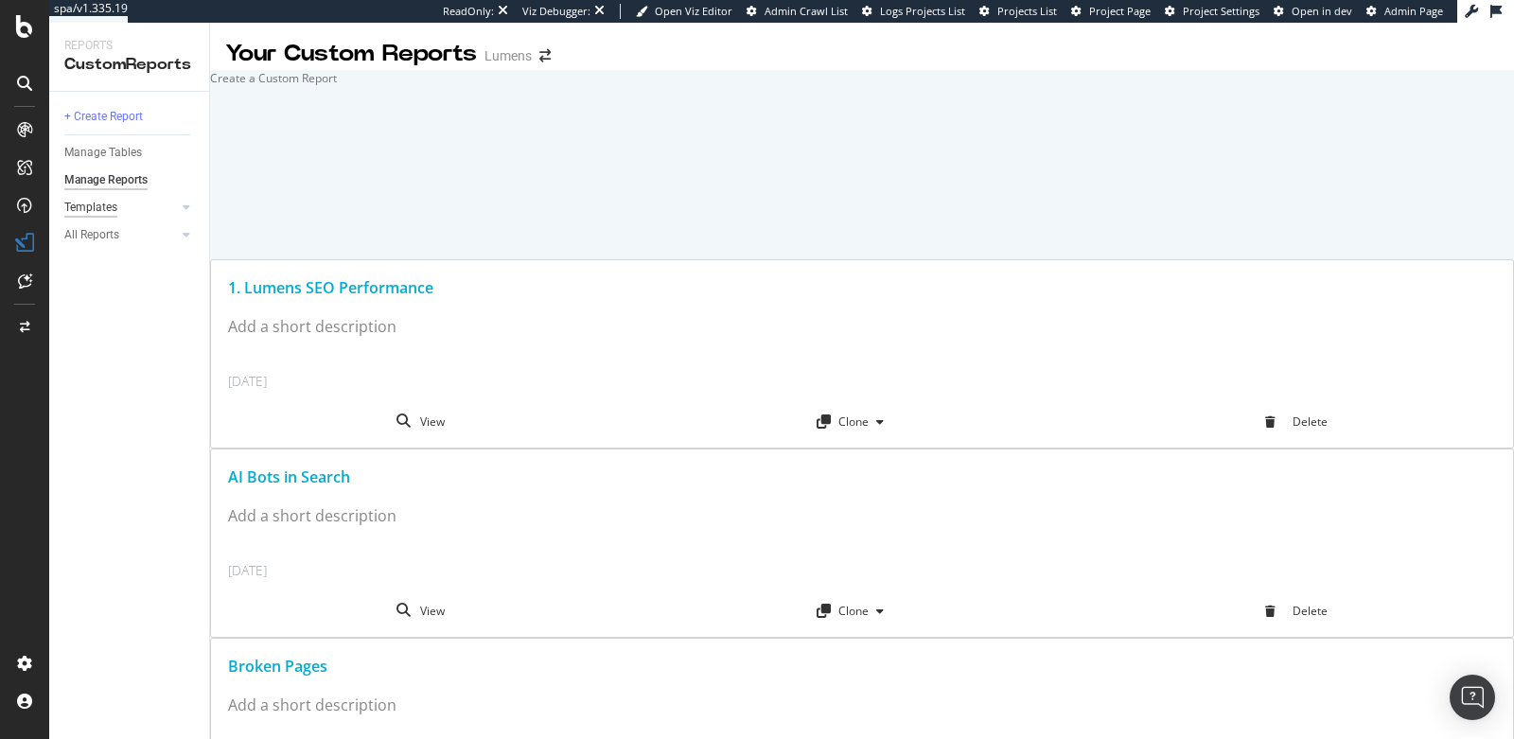
click at [108, 207] on div "Templates" at bounding box center [90, 208] width 53 height 20
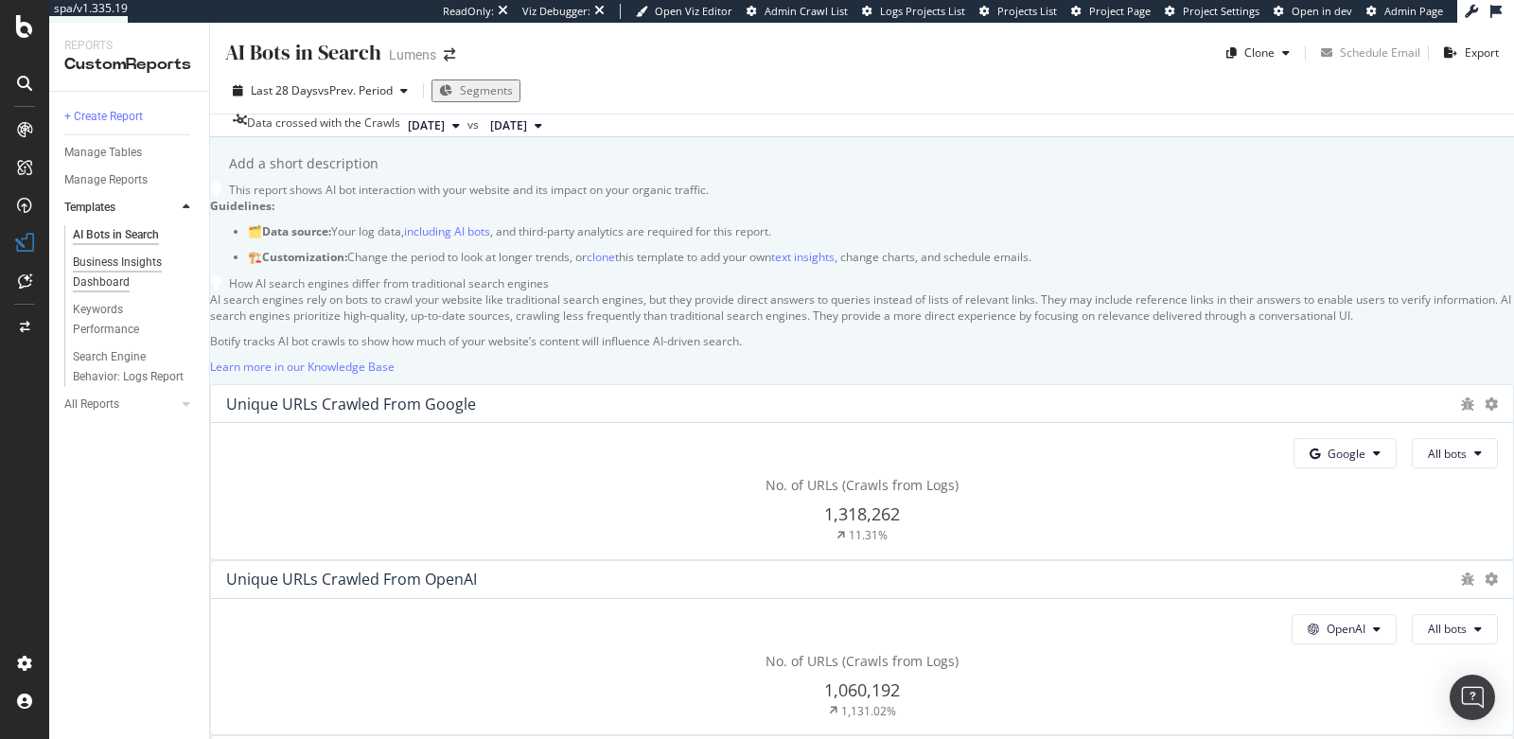
click at [115, 283] on div "Business Insights Dashboard" at bounding box center [127, 273] width 109 height 40
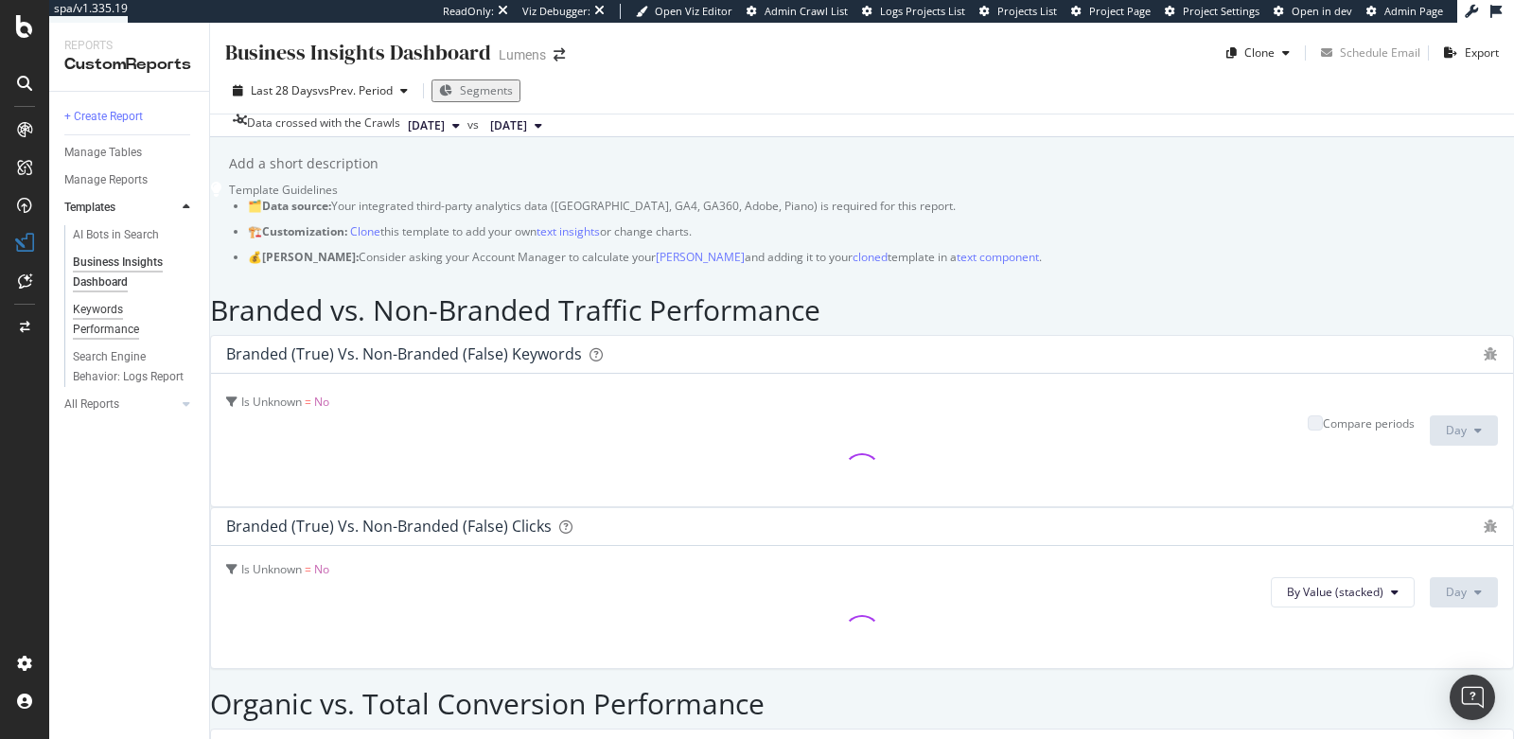
click at [102, 308] on div "Keywords Performance" at bounding box center [126, 320] width 106 height 40
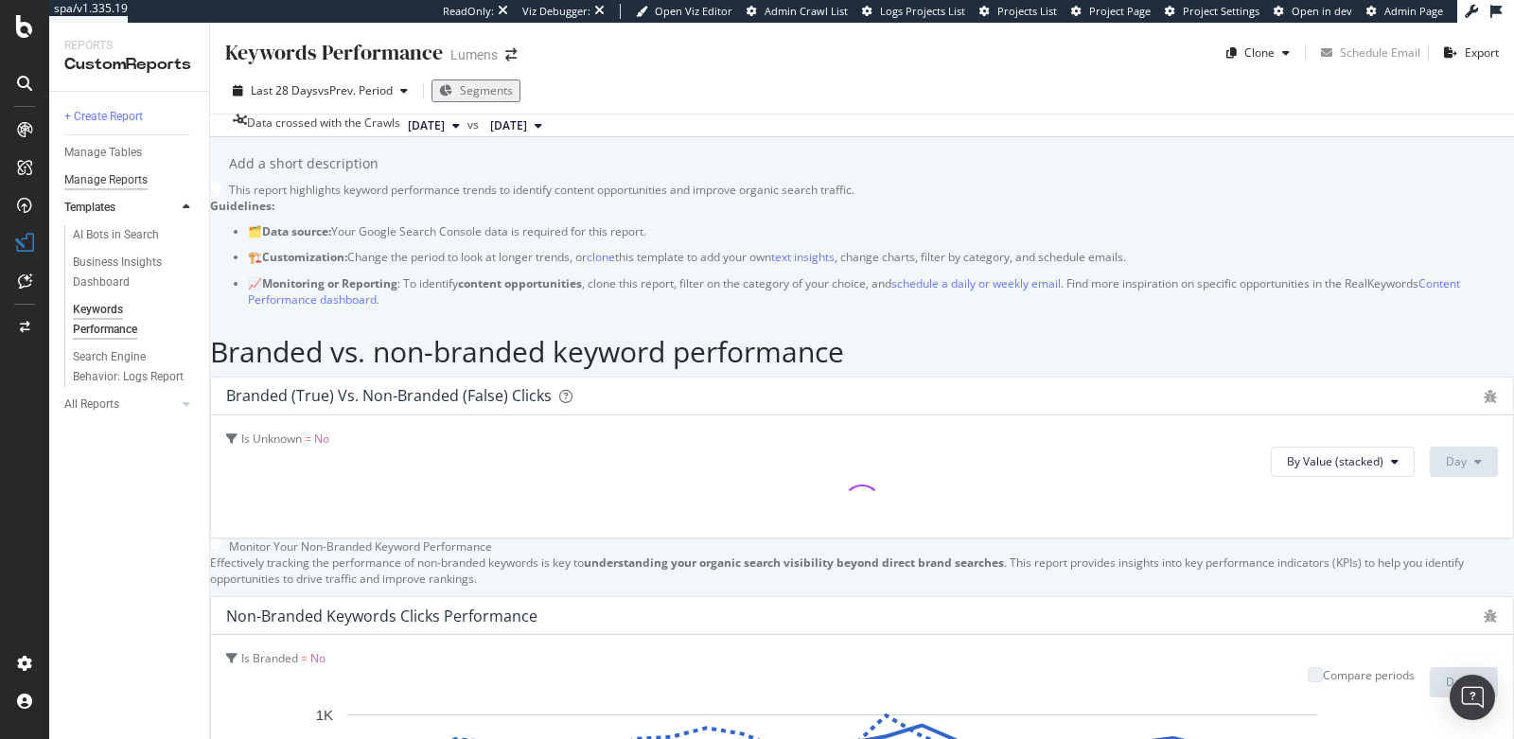
click at [105, 180] on div "Manage Reports" at bounding box center [105, 180] width 83 height 20
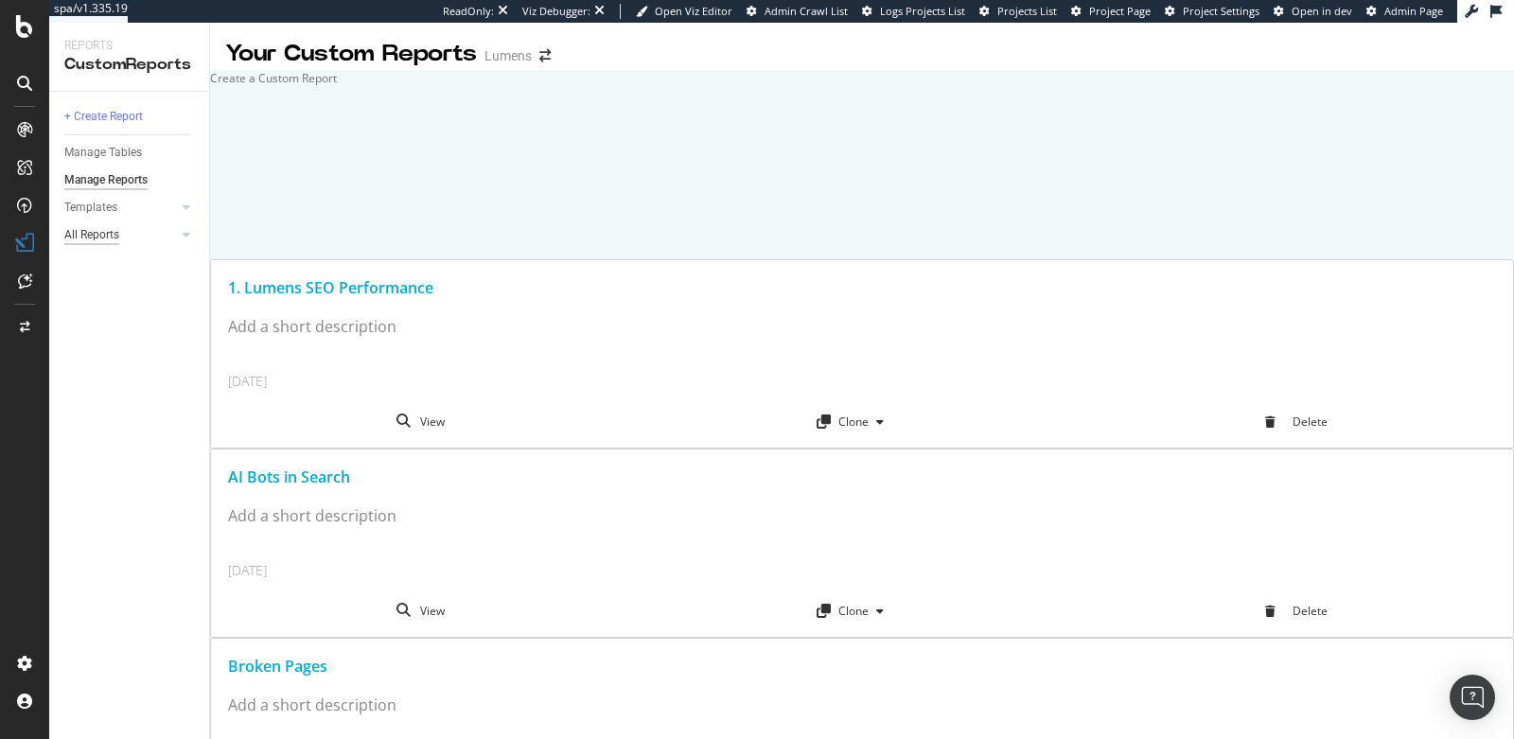
click at [101, 241] on div "All Reports" at bounding box center [91, 235] width 55 height 20
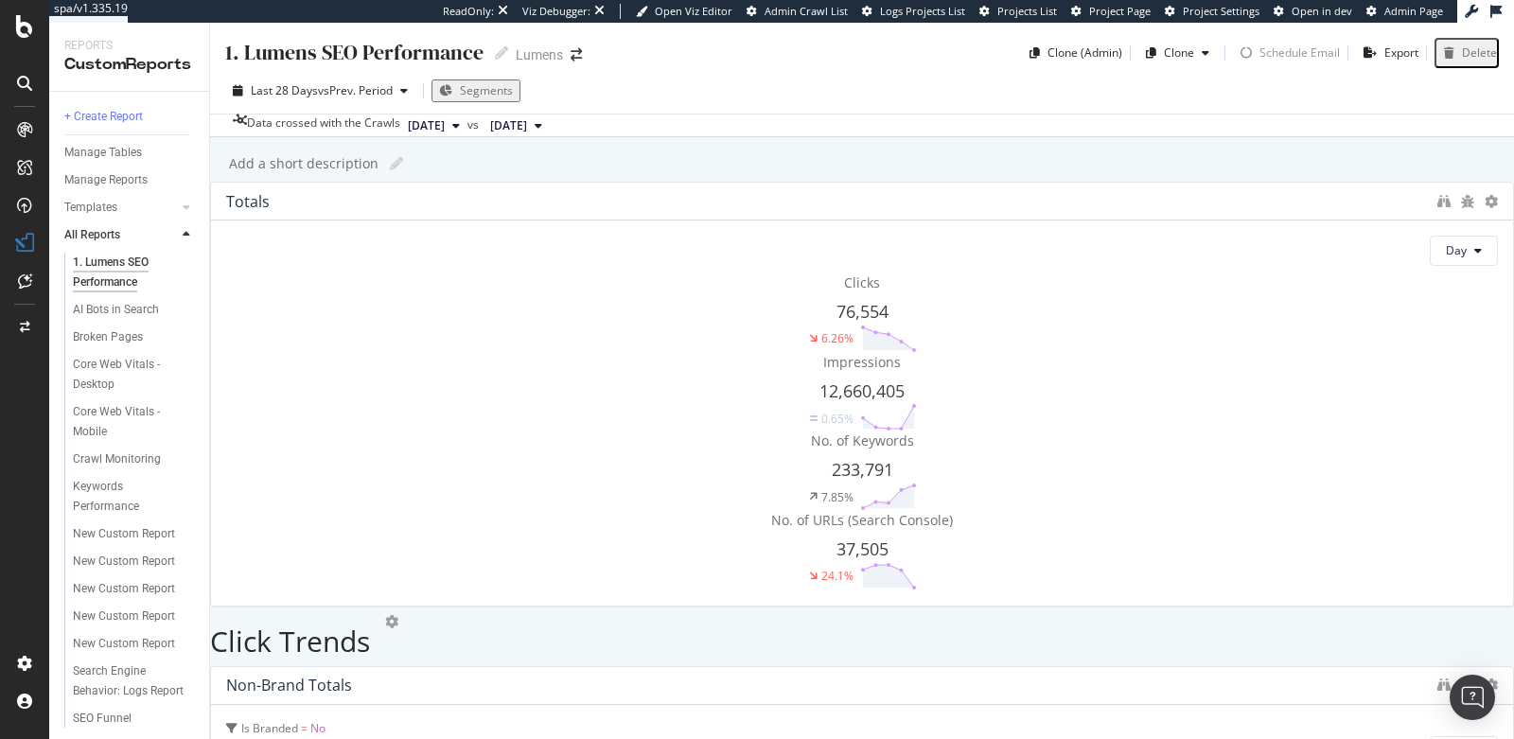
scroll to position [118, 0]
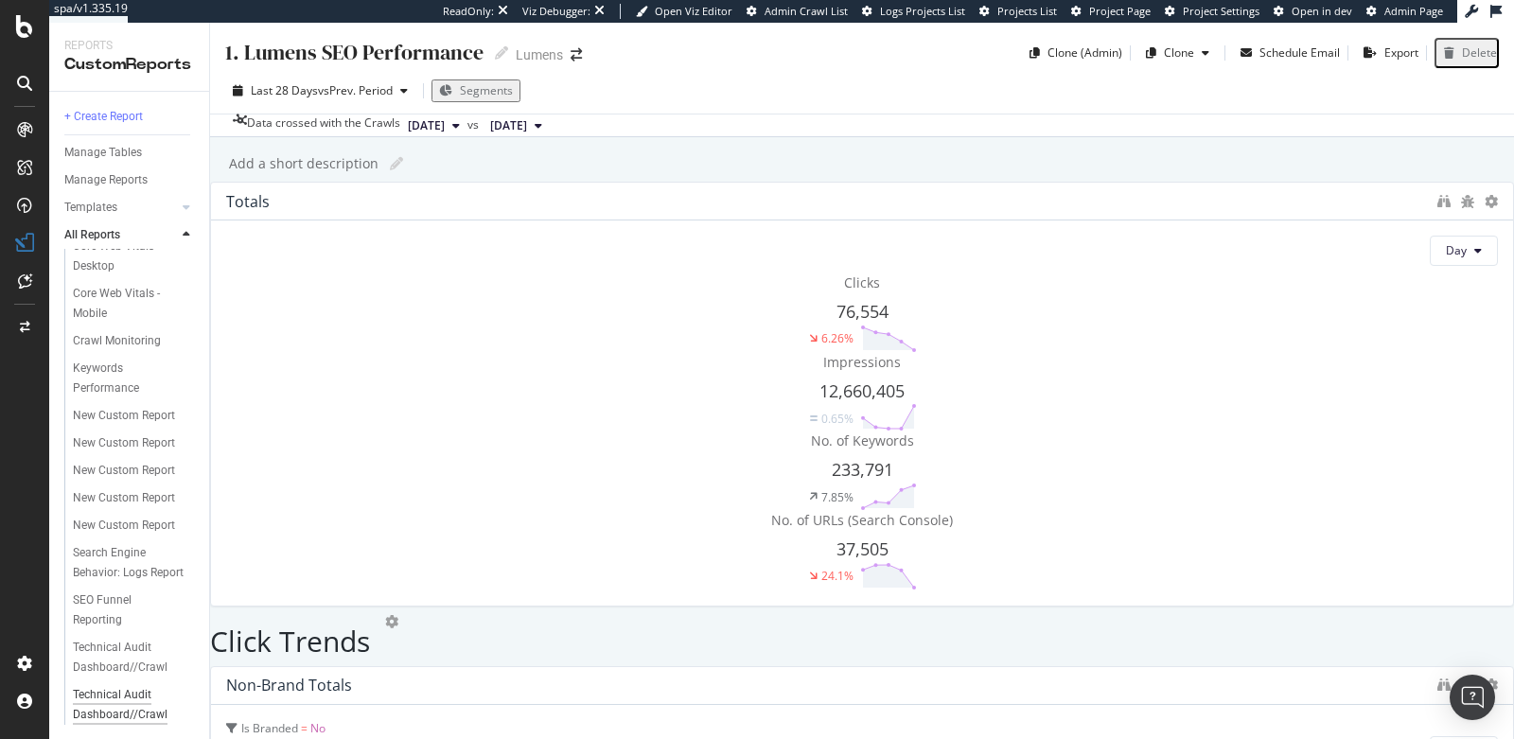
click at [115, 695] on div "Technical Audit Dashboard//Crawl" at bounding box center [128, 705] width 111 height 40
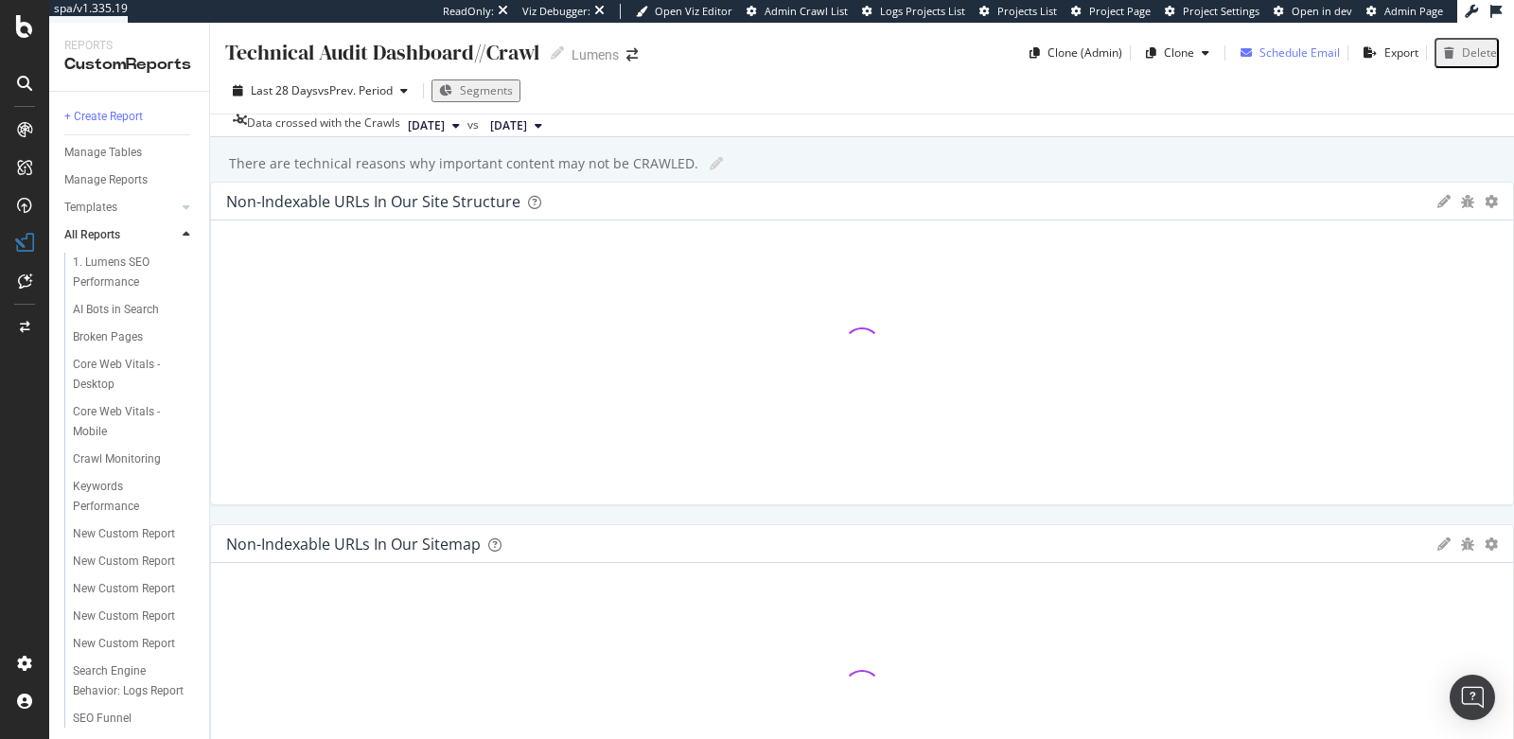
click at [1291, 51] on div "Schedule Email" at bounding box center [1299, 52] width 80 height 16
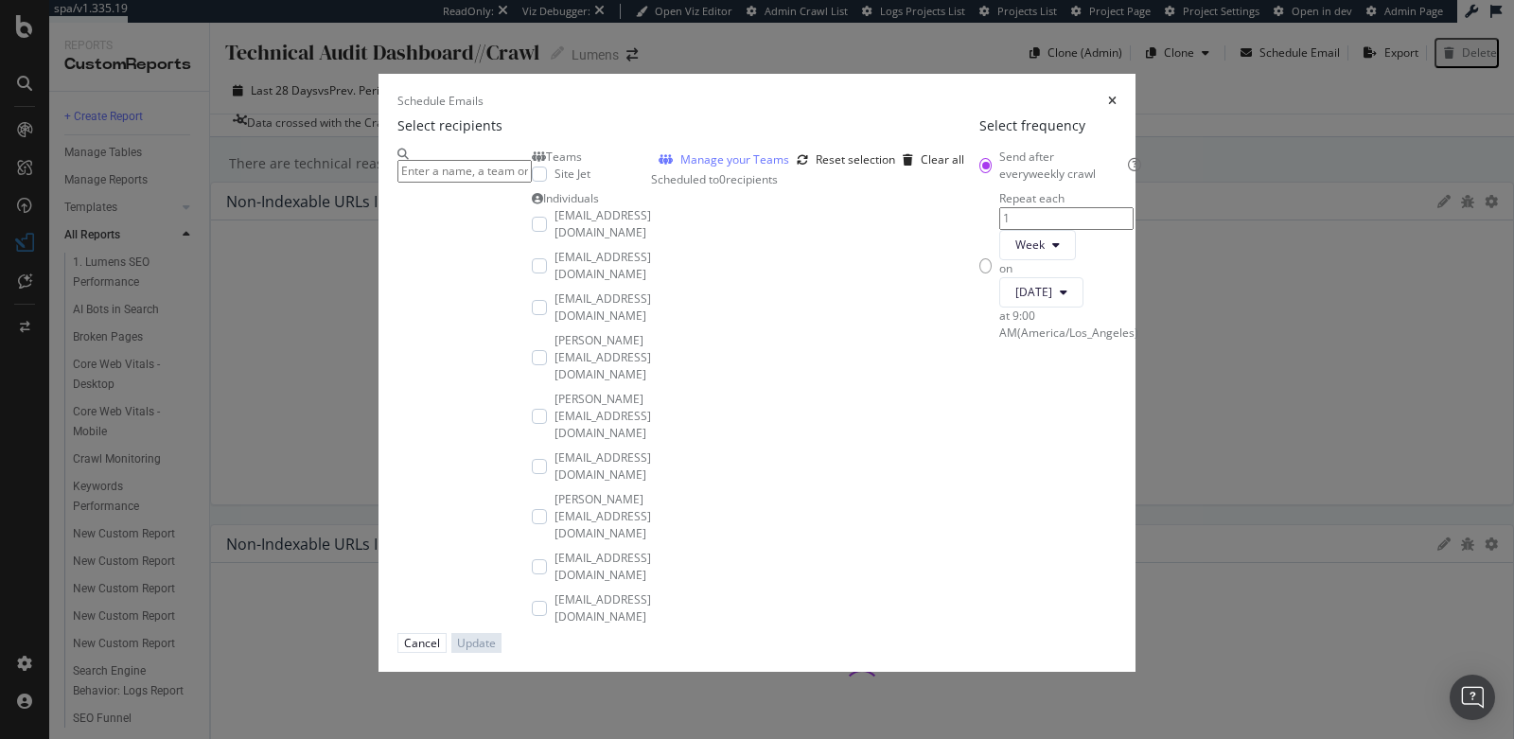
click at [1117, 96] on icon "times" at bounding box center [1112, 101] width 9 height 11
